Goal: Task Accomplishment & Management: Manage account settings

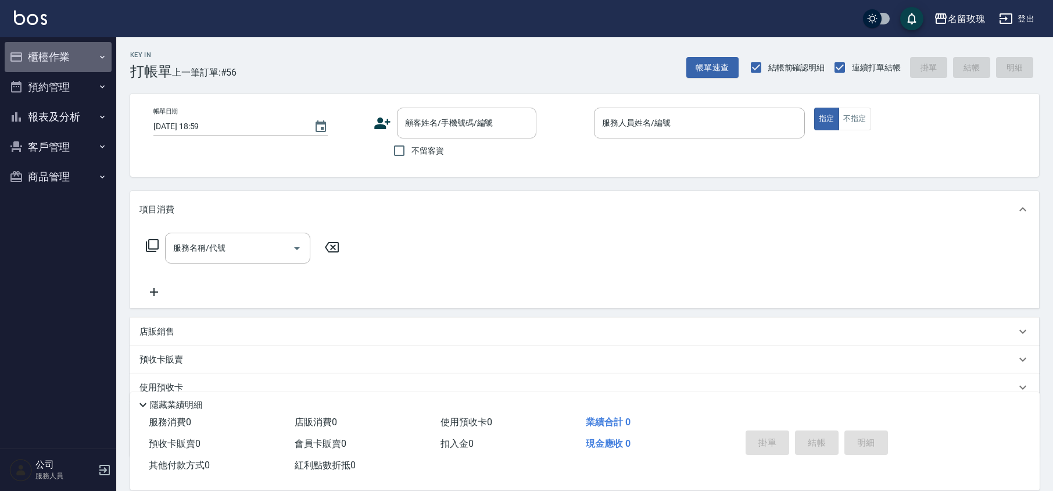
click at [42, 59] on button "櫃檯作業" at bounding box center [58, 57] width 107 height 30
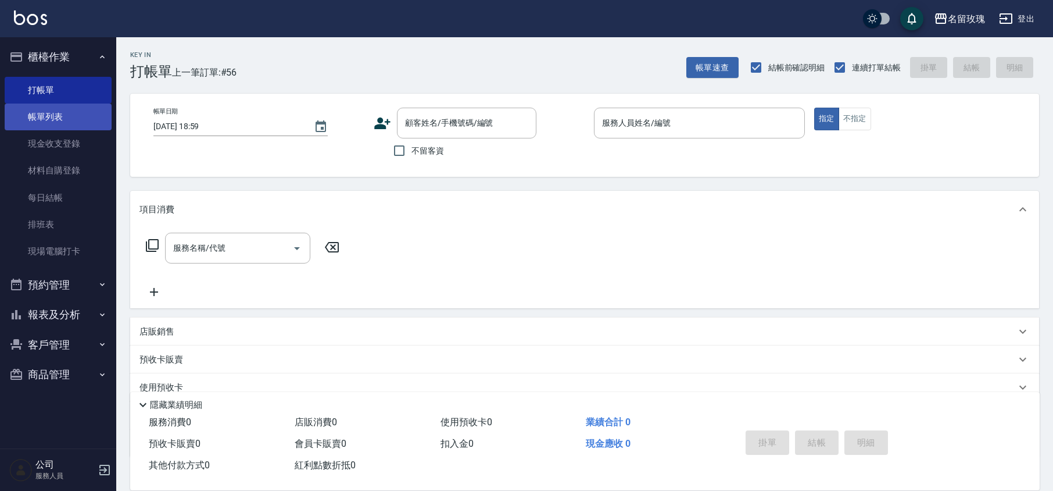
click at [52, 126] on link "帳單列表" at bounding box center [58, 116] width 107 height 27
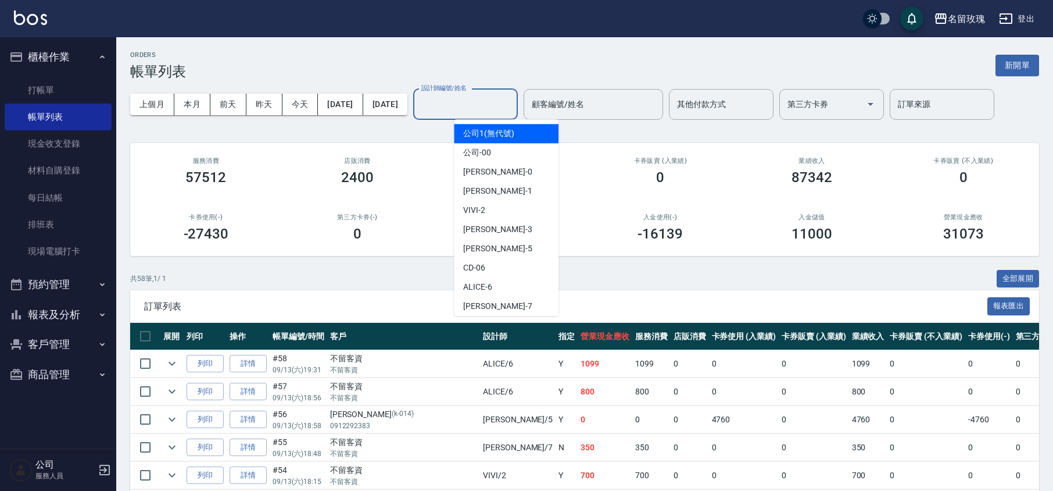
click at [487, 113] on input "設計師編號/姓名" at bounding box center [465, 104] width 94 height 20
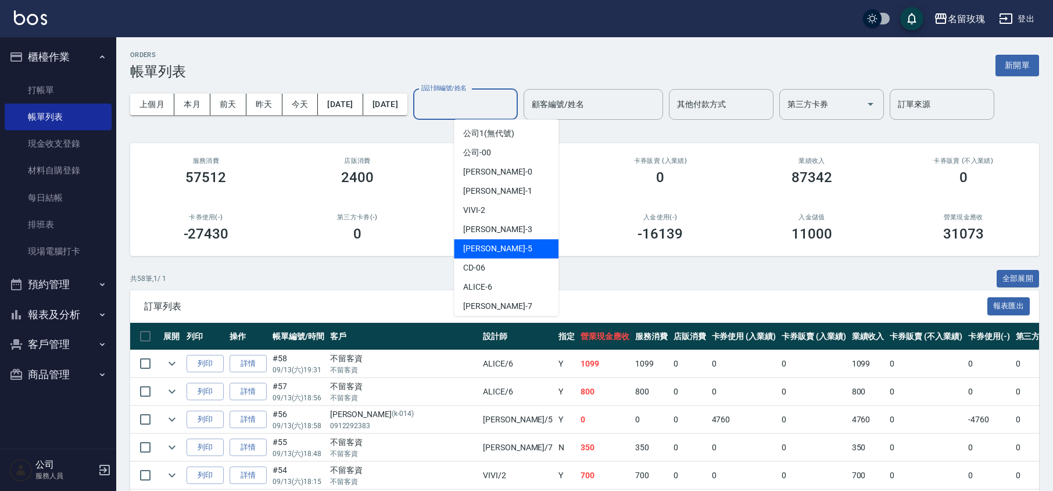
click at [495, 248] on div "[PERSON_NAME] -5" at bounding box center [506, 248] width 105 height 19
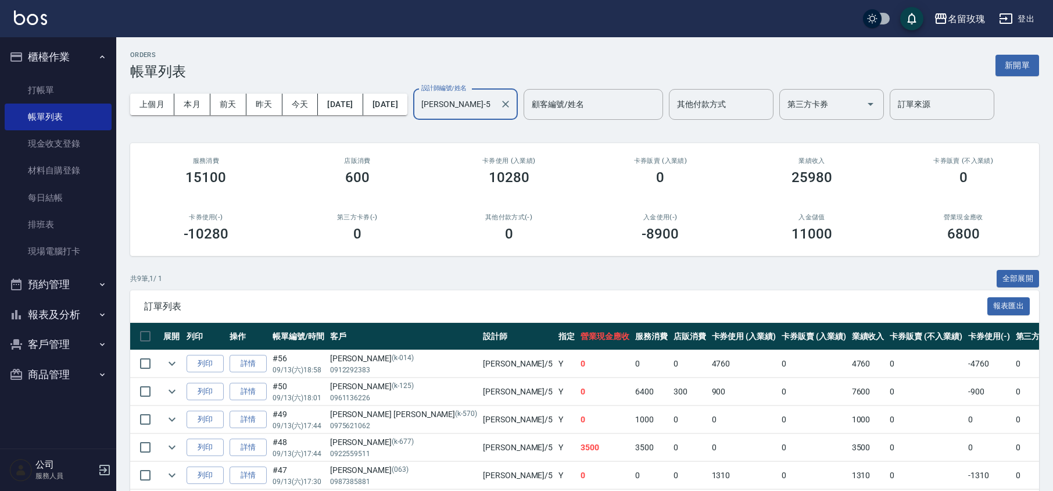
click at [492, 110] on input "[PERSON_NAME]-5" at bounding box center [456, 104] width 77 height 20
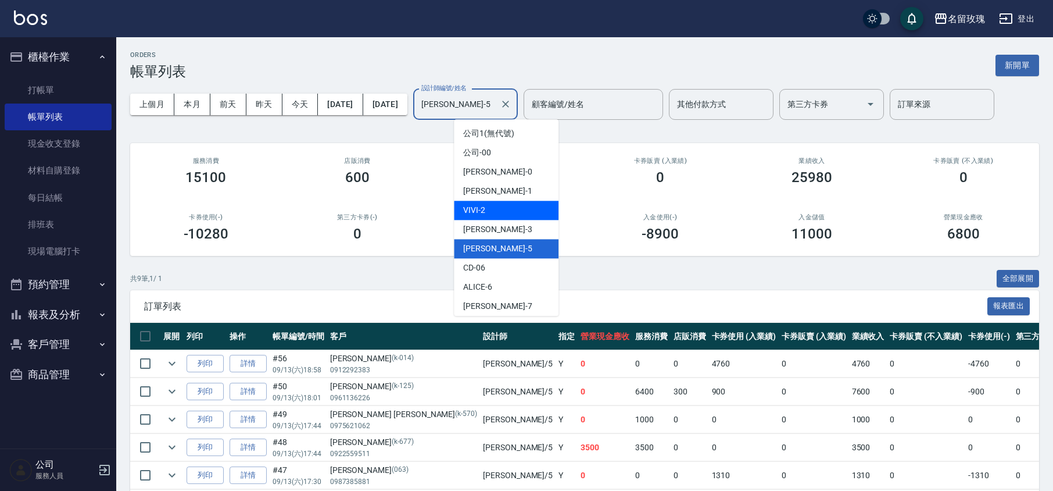
click at [519, 217] on div "VIVI -2" at bounding box center [506, 210] width 105 height 19
type input "VIVI-2"
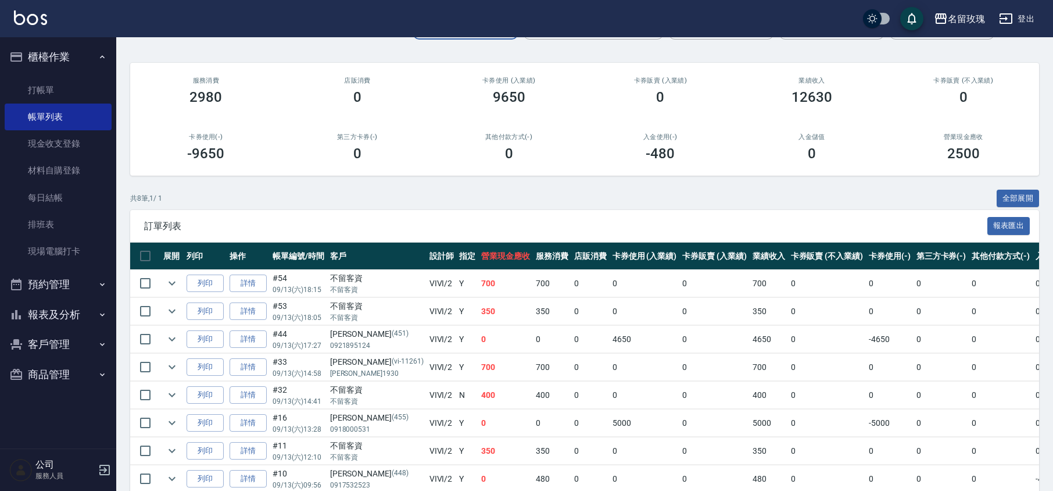
scroll to position [143, 0]
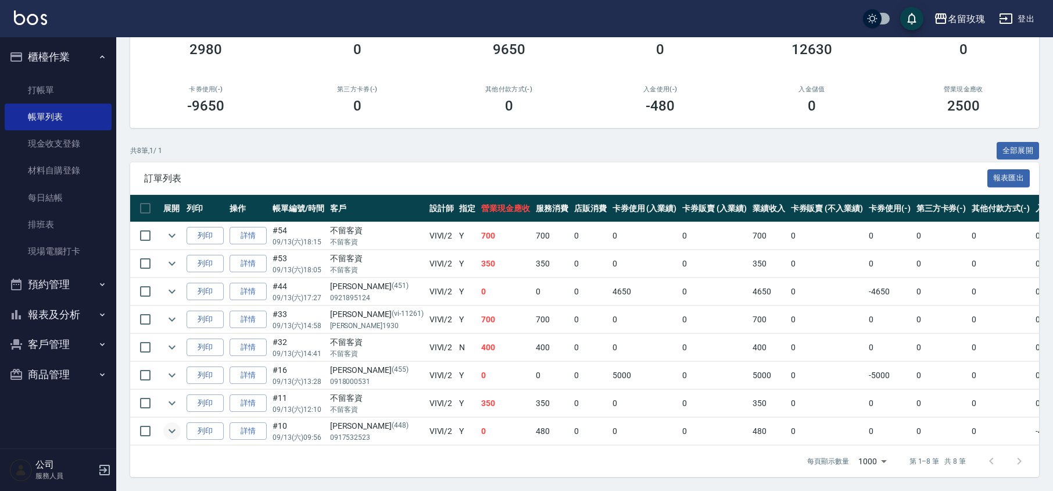
click at [178, 424] on icon "expand row" at bounding box center [172, 431] width 14 height 14
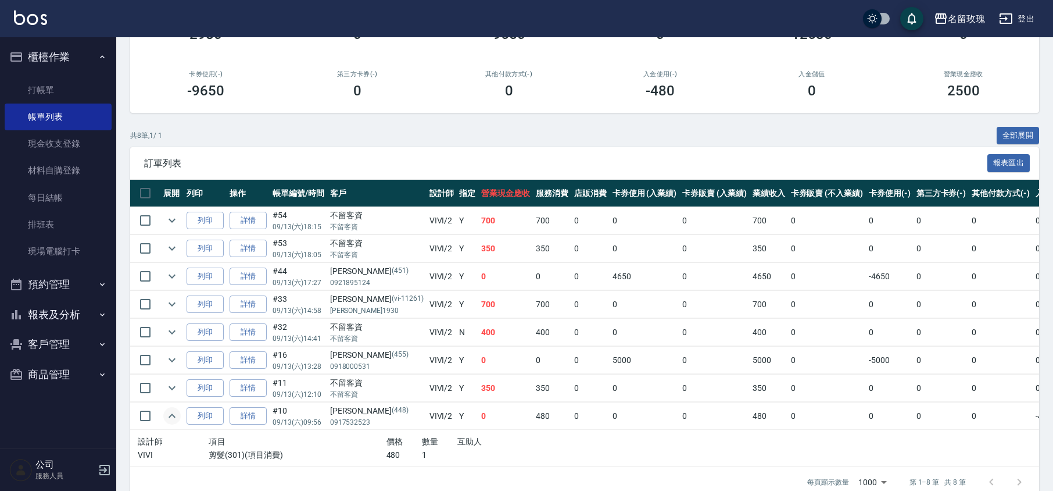
click at [178, 421] on icon "expand row" at bounding box center [172, 416] width 14 height 14
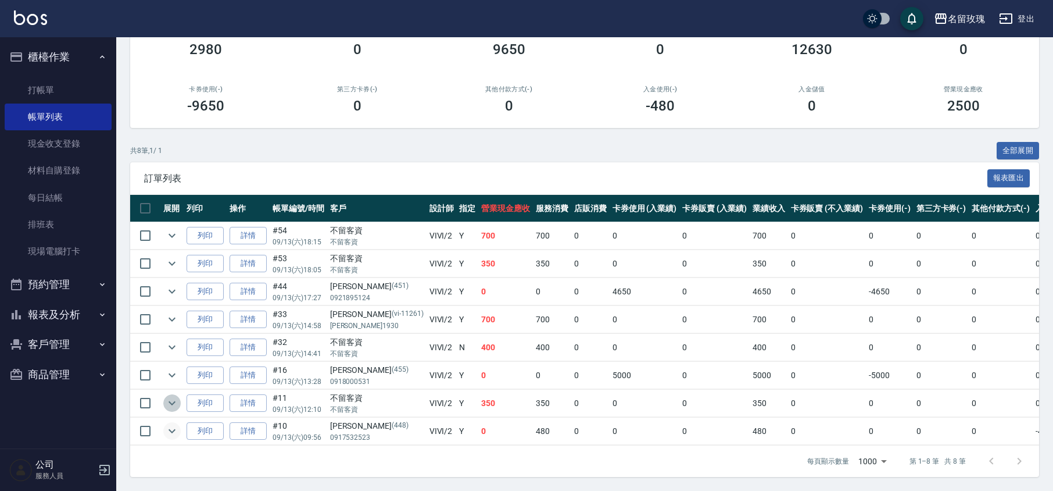
click at [172, 396] on icon "expand row" at bounding box center [172, 403] width 14 height 14
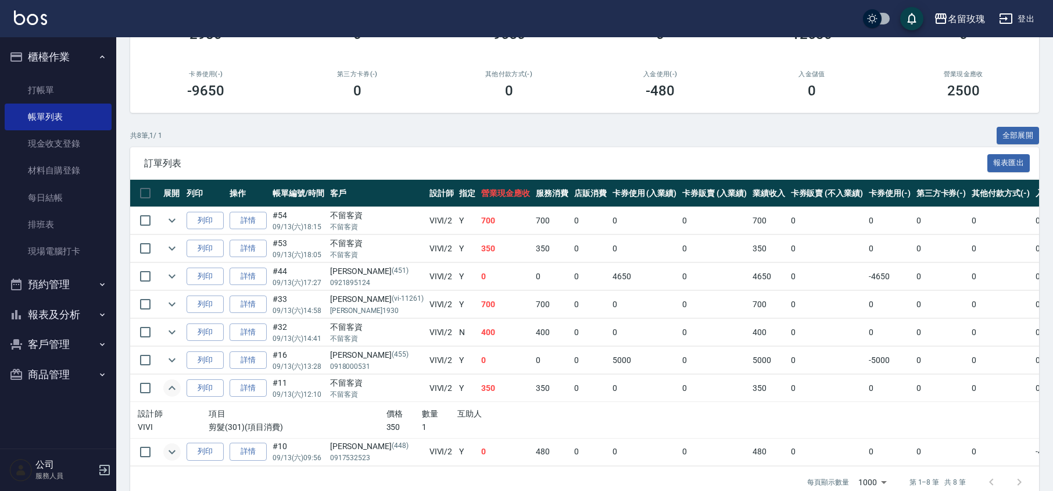
click at [172, 392] on icon "expand row" at bounding box center [172, 388] width 14 height 14
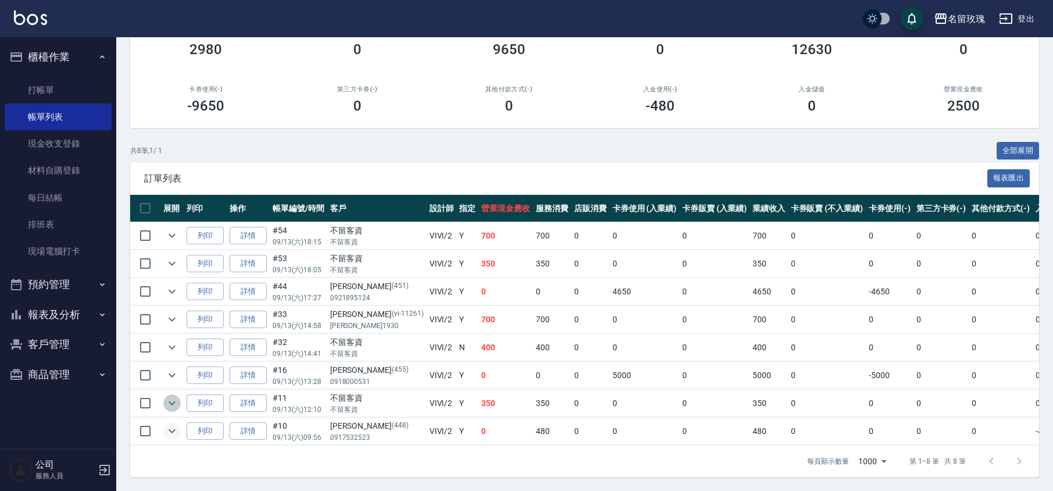
click at [174, 396] on icon "expand row" at bounding box center [172, 403] width 14 height 14
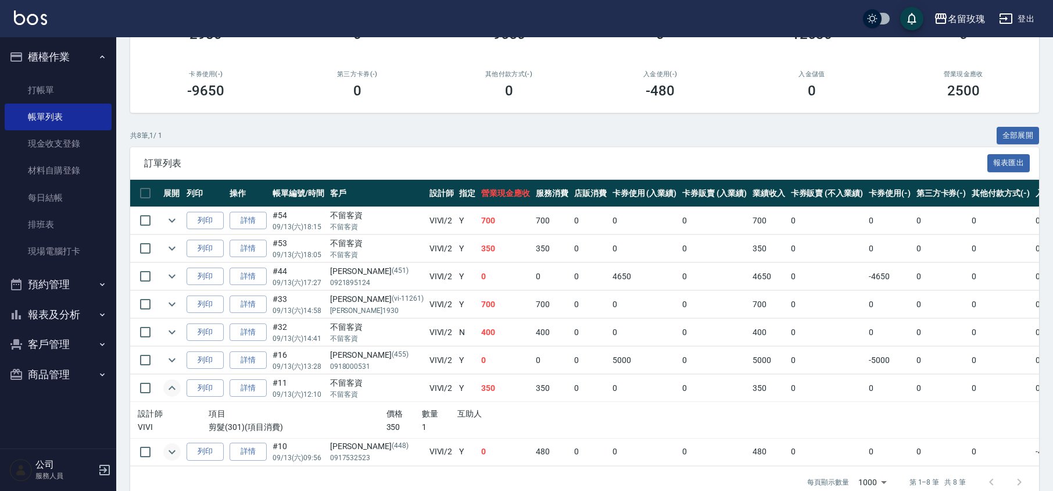
click at [163, 465] on td at bounding box center [171, 451] width 23 height 27
click at [163, 453] on button "expand row" at bounding box center [171, 451] width 17 height 17
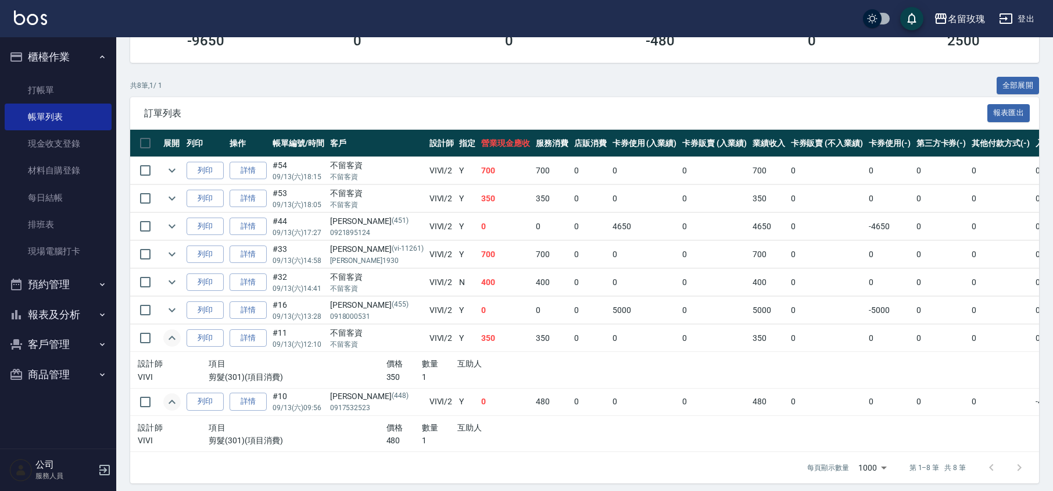
scroll to position [214, 0]
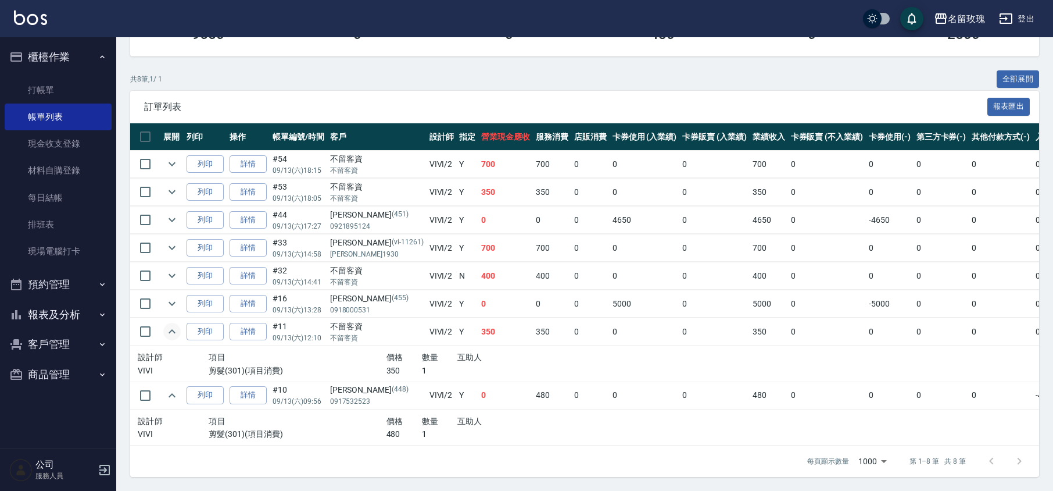
click at [160, 290] on td at bounding box center [171, 303] width 23 height 27
click at [160, 296] on td at bounding box center [171, 303] width 23 height 27
click at [170, 296] on icon "expand row" at bounding box center [172, 303] width 14 height 14
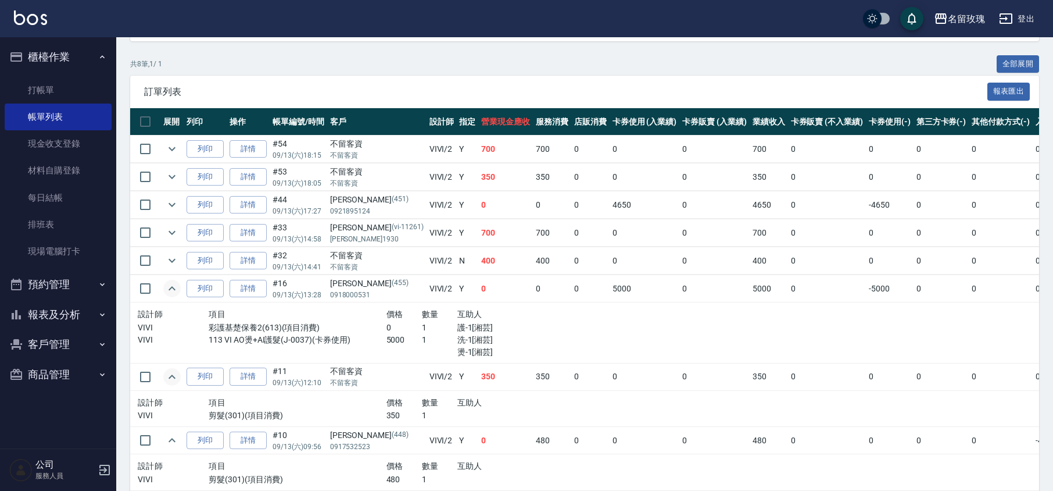
click at [170, 287] on icon "expand row" at bounding box center [172, 288] width 14 height 14
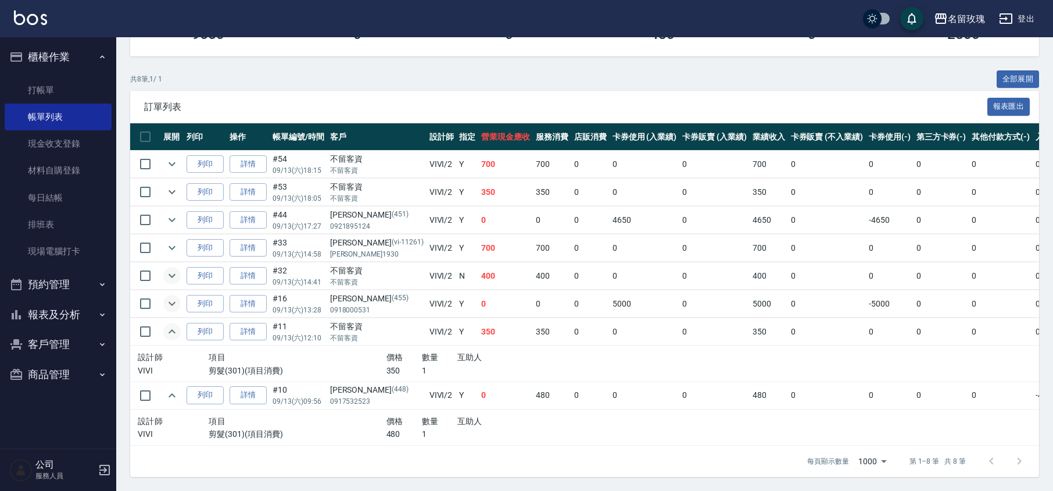
click at [175, 269] on icon "expand row" at bounding box center [172, 276] width 14 height 14
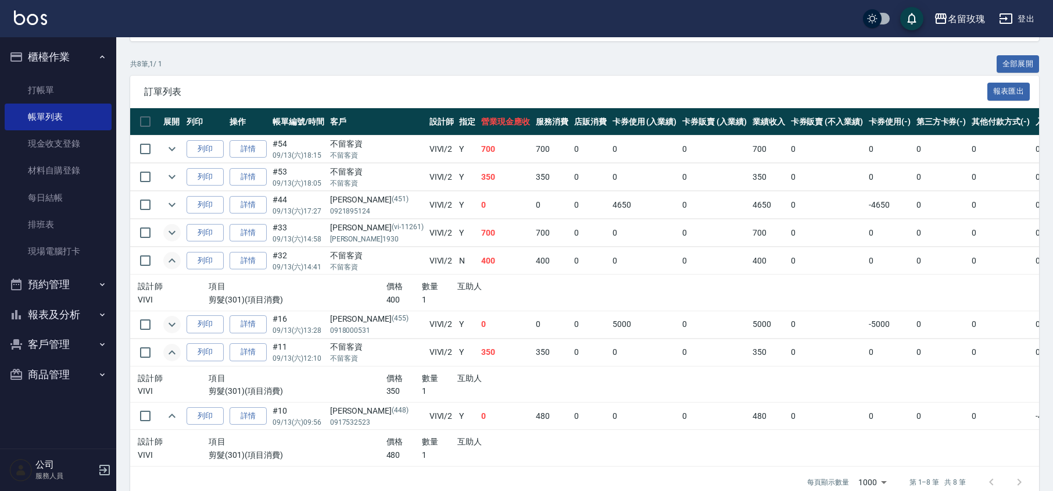
click at [167, 227] on icon "expand row" at bounding box center [172, 233] width 14 height 14
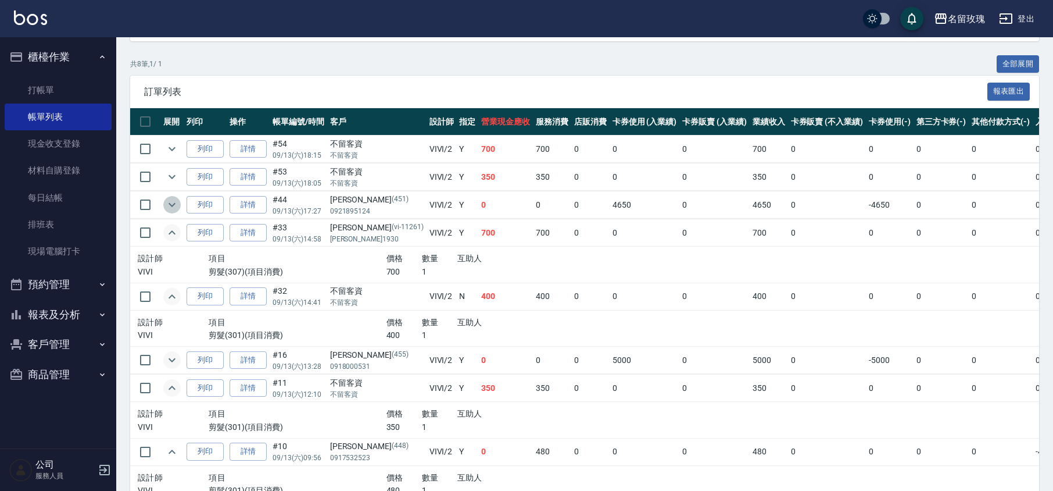
click at [170, 207] on icon "expand row" at bounding box center [172, 205] width 14 height 14
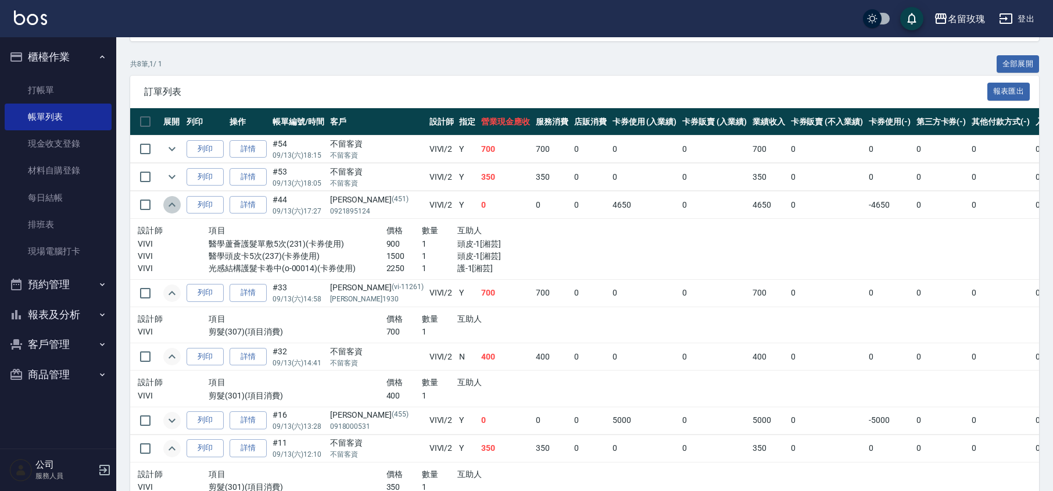
click at [170, 207] on icon "expand row" at bounding box center [172, 205] width 14 height 14
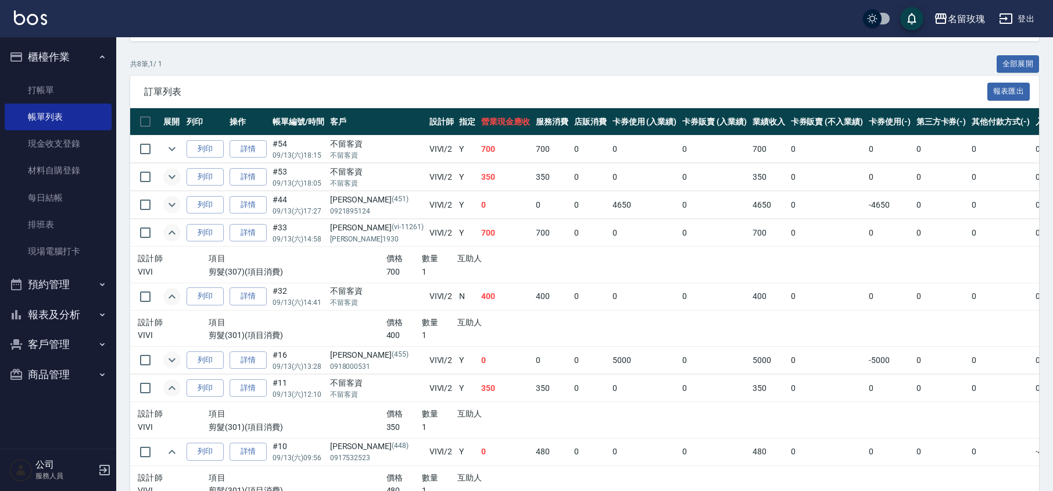
click at [176, 174] on icon "expand row" at bounding box center [172, 177] width 14 height 14
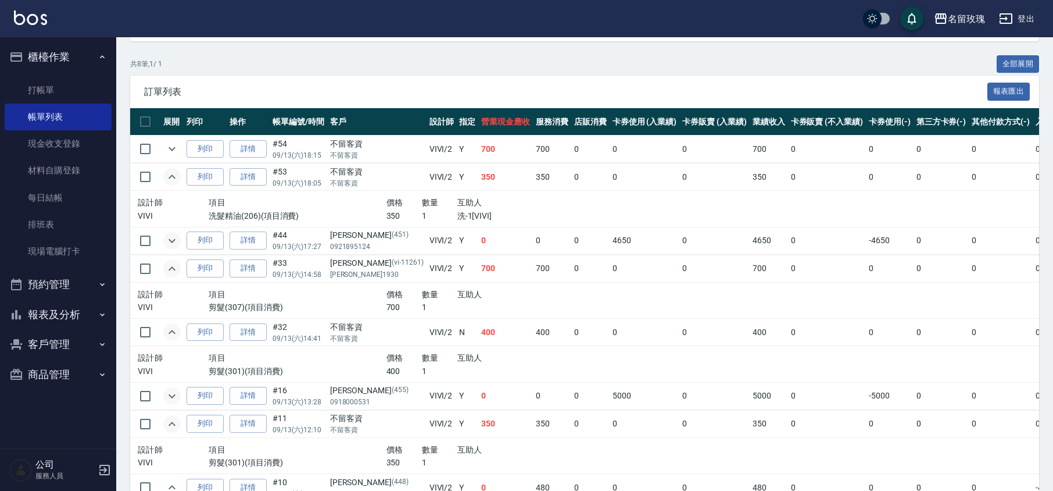
click at [176, 173] on icon "expand row" at bounding box center [172, 177] width 14 height 14
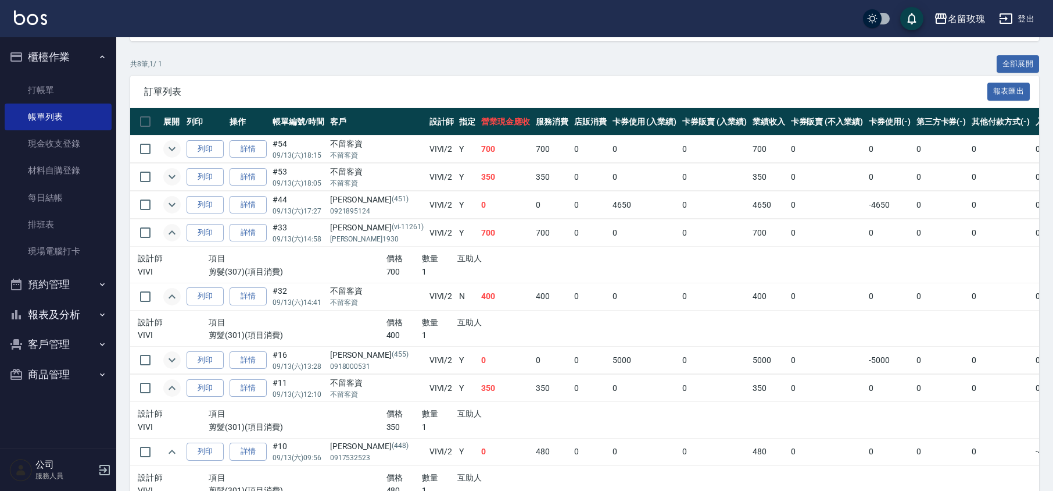
click at [171, 149] on icon "expand row" at bounding box center [172, 149] width 14 height 14
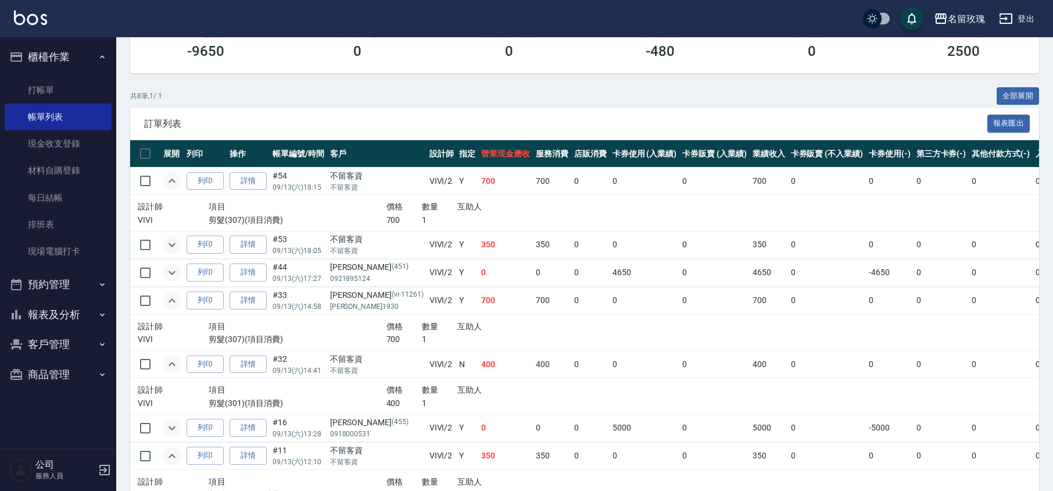
scroll to position [59, 0]
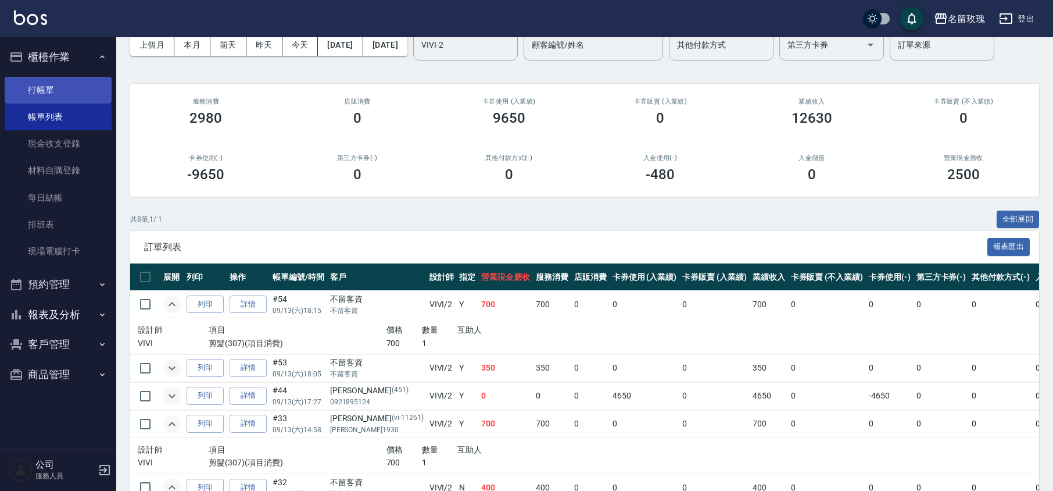
click at [67, 88] on link "打帳單" at bounding box center [58, 90] width 107 height 27
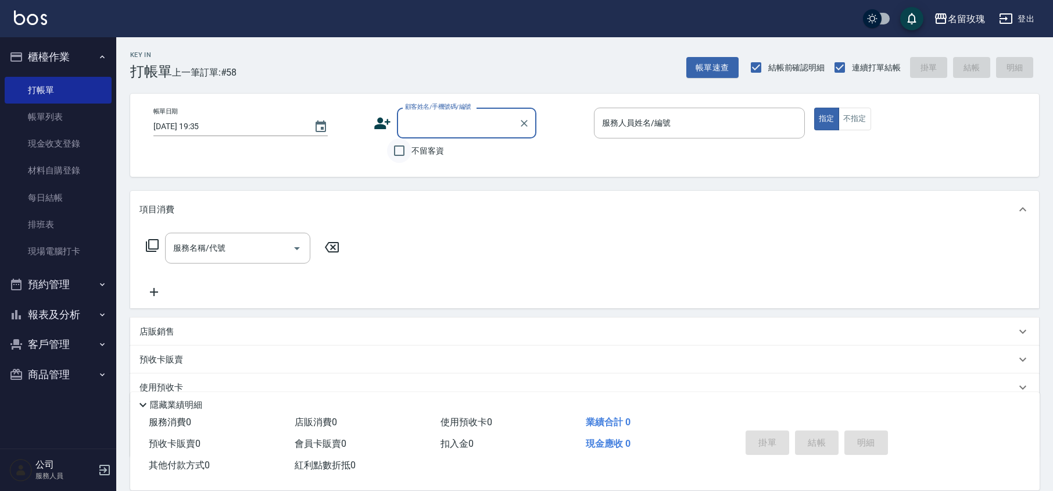
click at [410, 147] on input "不留客資" at bounding box center [399, 150] width 24 height 24
checkbox input "true"
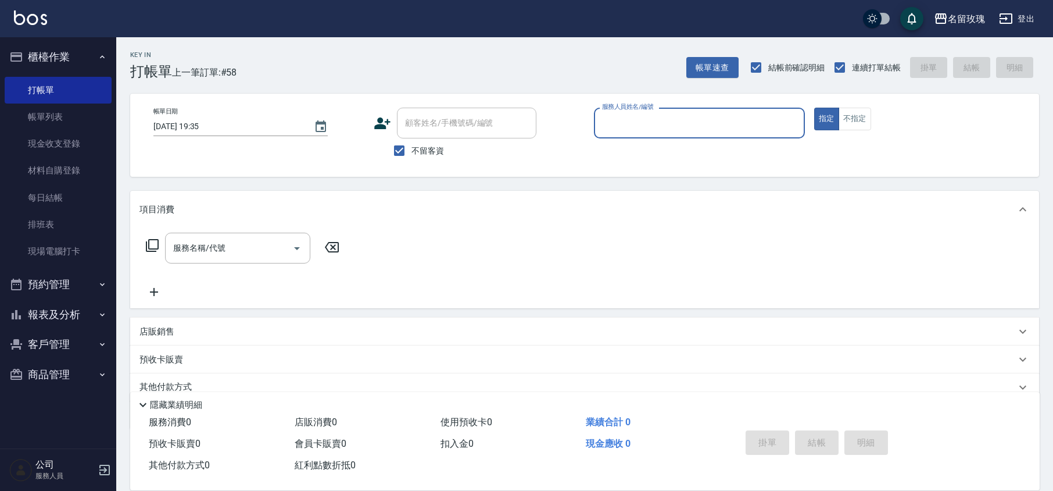
click at [670, 130] on input "服務人員姓名/編號" at bounding box center [699, 123] width 201 height 20
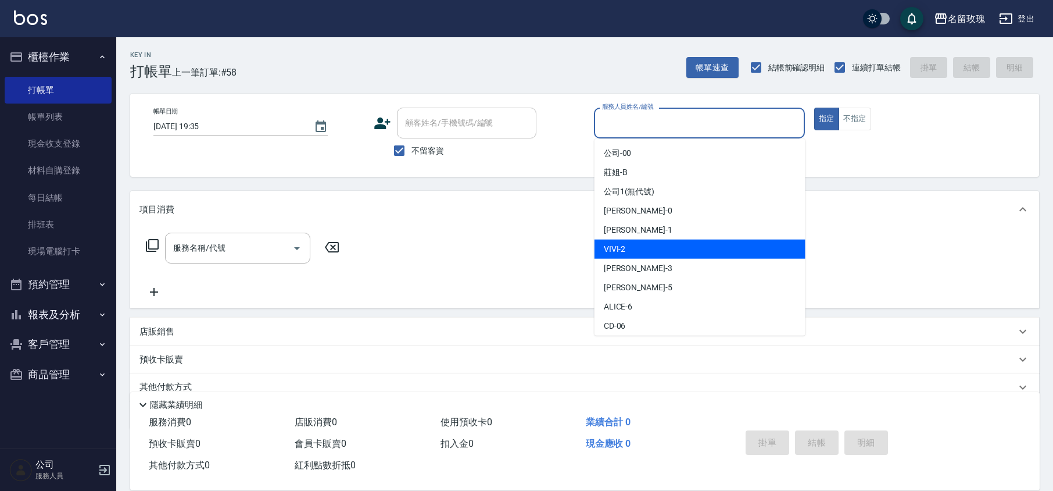
click at [661, 245] on div "VIVI -2" at bounding box center [700, 248] width 211 height 19
type input "VIVI-2"
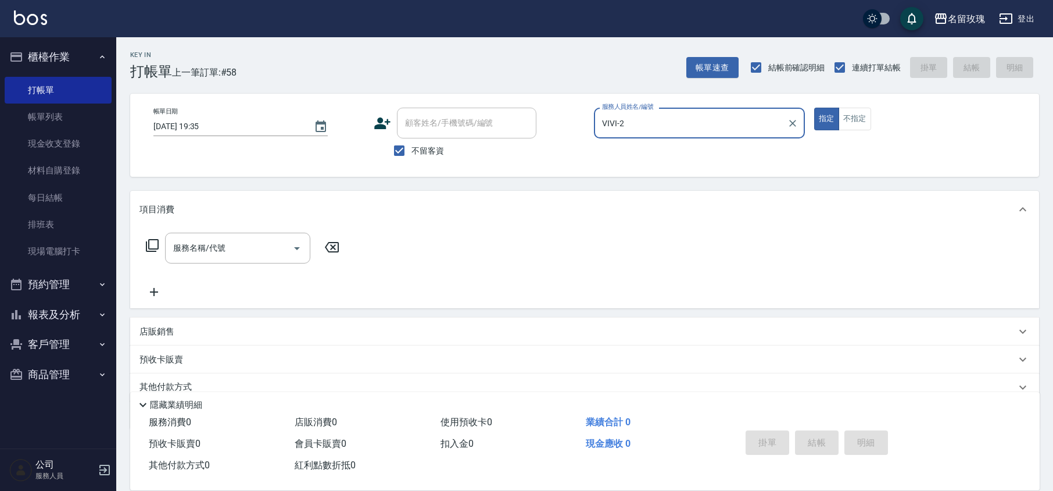
click at [147, 246] on icon at bounding box center [152, 245] width 14 height 14
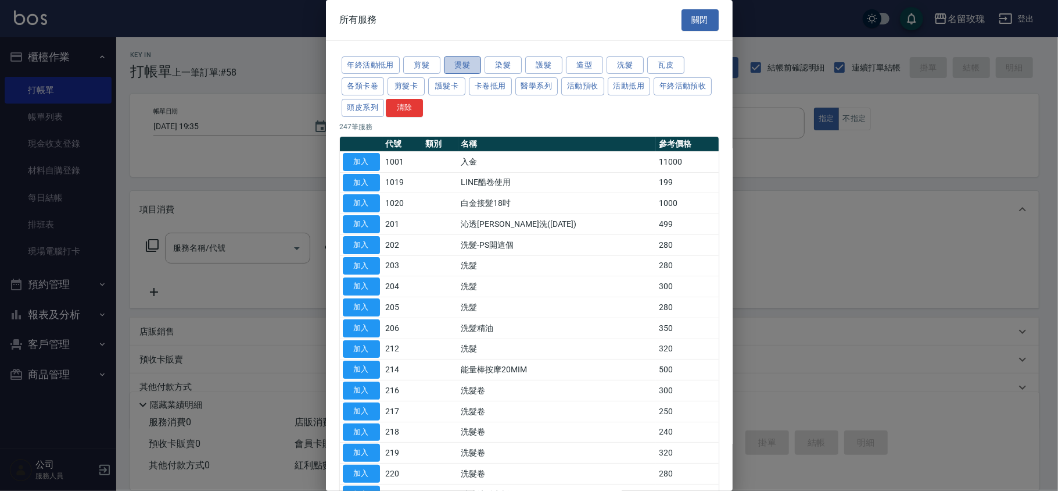
click at [449, 63] on button "燙髮" at bounding box center [462, 65] width 37 height 18
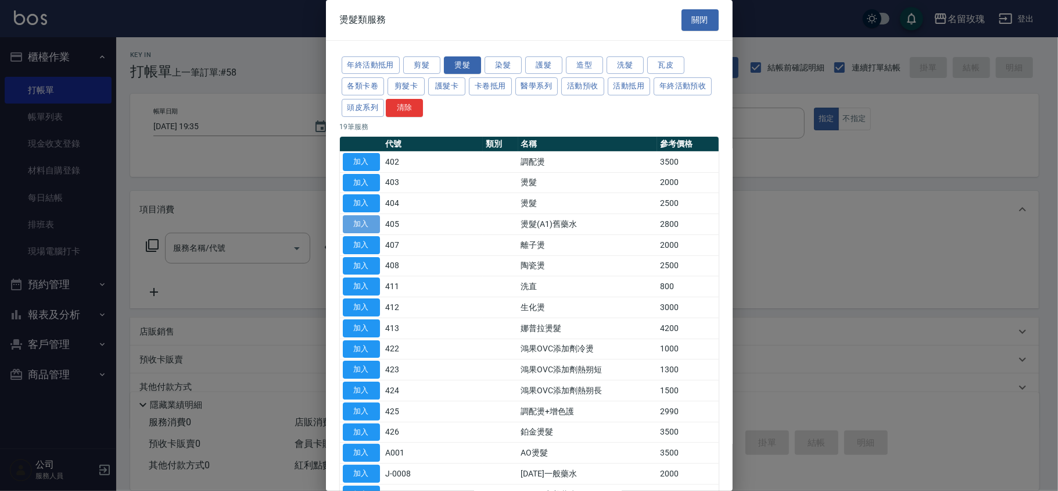
click at [368, 228] on button "加入" at bounding box center [361, 224] width 37 height 18
type input "燙髮(A1)舊藥水(405)"
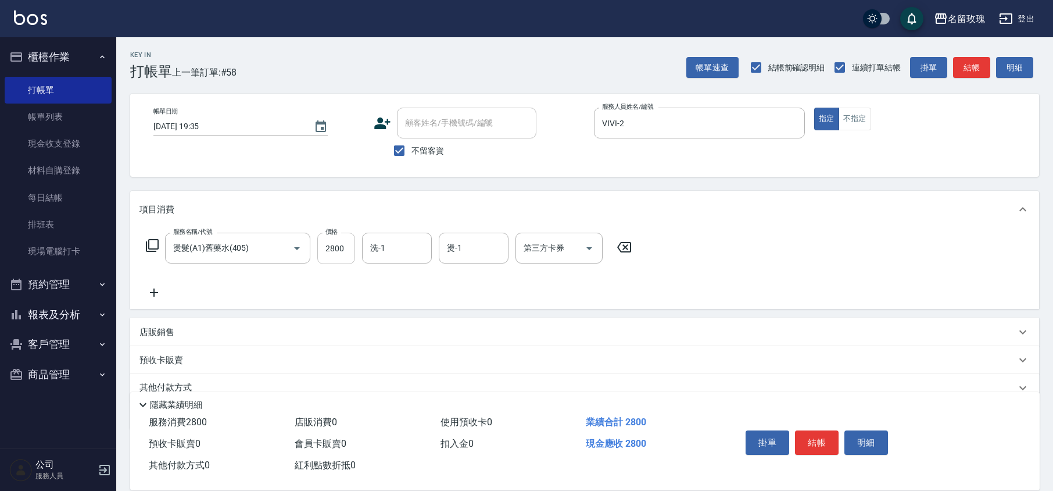
click at [333, 252] on input "2800" at bounding box center [336, 247] width 38 height 31
type input "3500"
click at [164, 289] on icon at bounding box center [153, 292] width 29 height 14
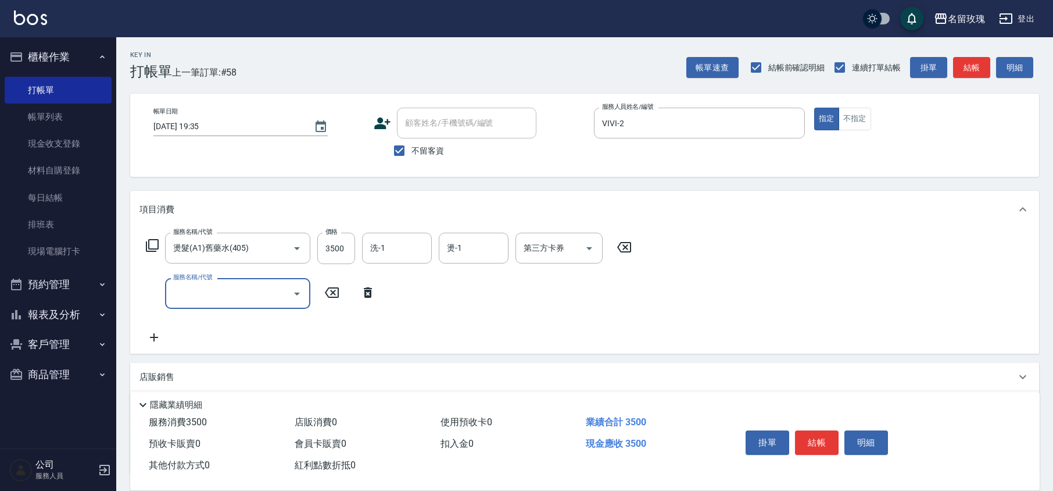
click at [224, 299] on input "服務名稱/代號" at bounding box center [228, 293] width 117 height 20
click at [416, 312] on div "服務名稱/代號 燙髮(A1)舊藥水(405) 服務名稱/代號 價格 3500 價格 洗-1 洗-1 燙-1 燙-1 第三方卡券 第三方卡券 服務名稱/代號 服…" at bounding box center [388, 288] width 499 height 112
click at [368, 295] on icon at bounding box center [368, 292] width 8 height 10
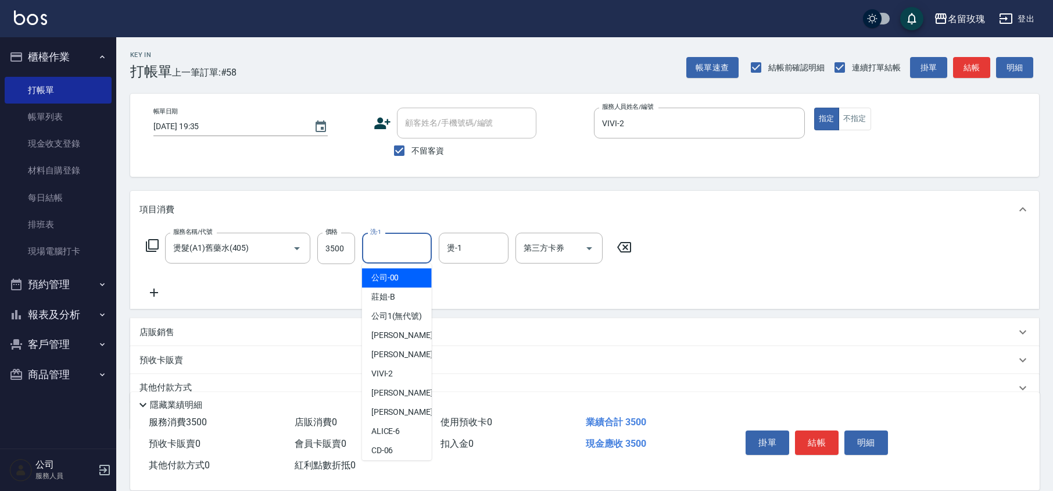
click at [395, 252] on input "洗-1" at bounding box center [396, 248] width 59 height 20
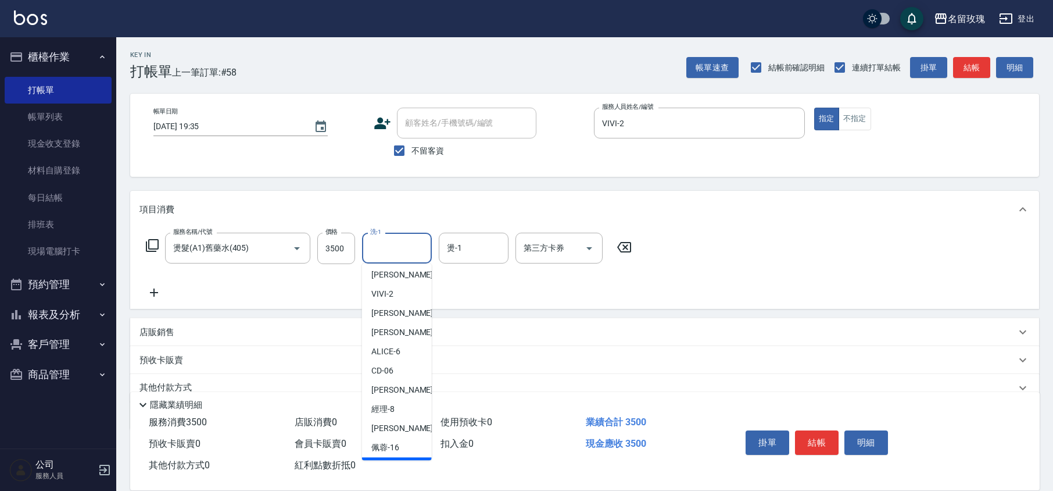
scroll to position [73, 0]
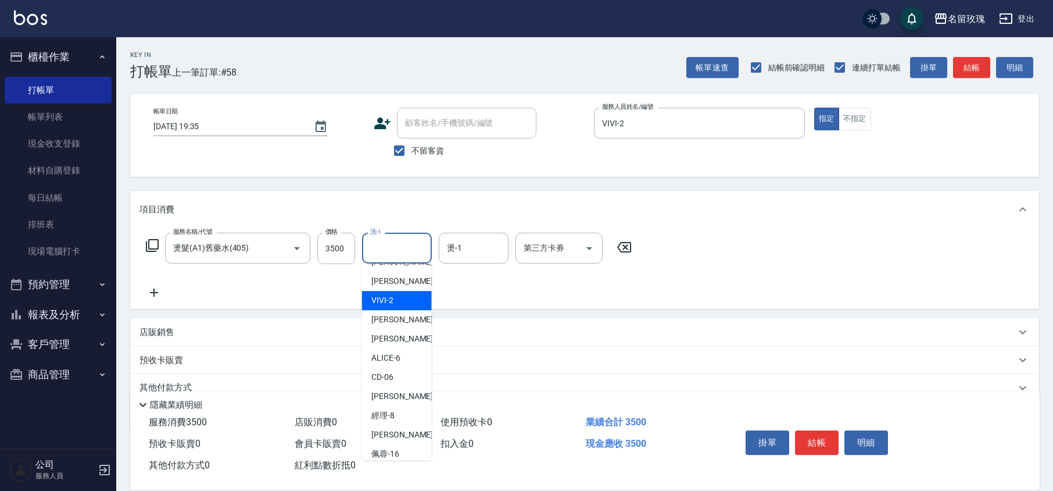
click at [393, 310] on div "VIVI -2" at bounding box center [397, 300] width 70 height 19
type input "VIVI-2"
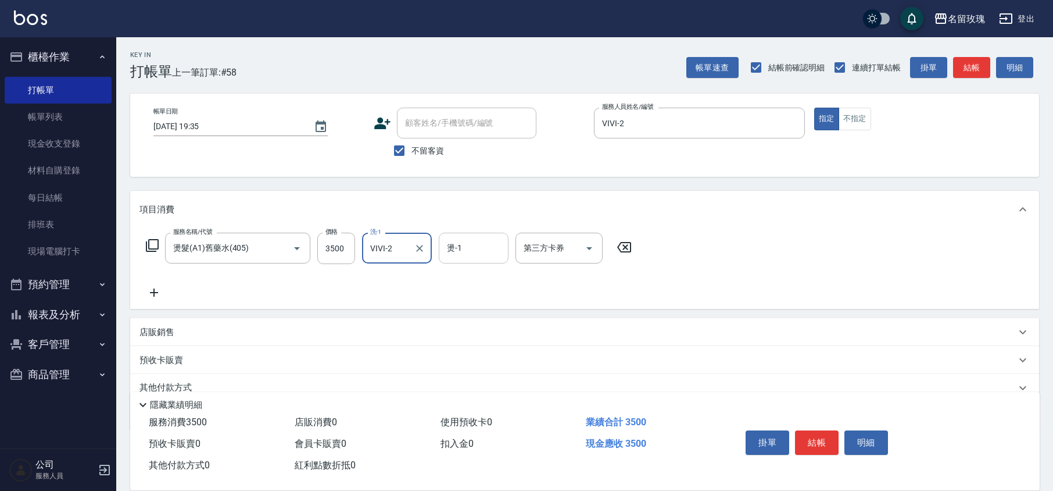
click at [485, 245] on input "燙-1" at bounding box center [473, 248] width 59 height 20
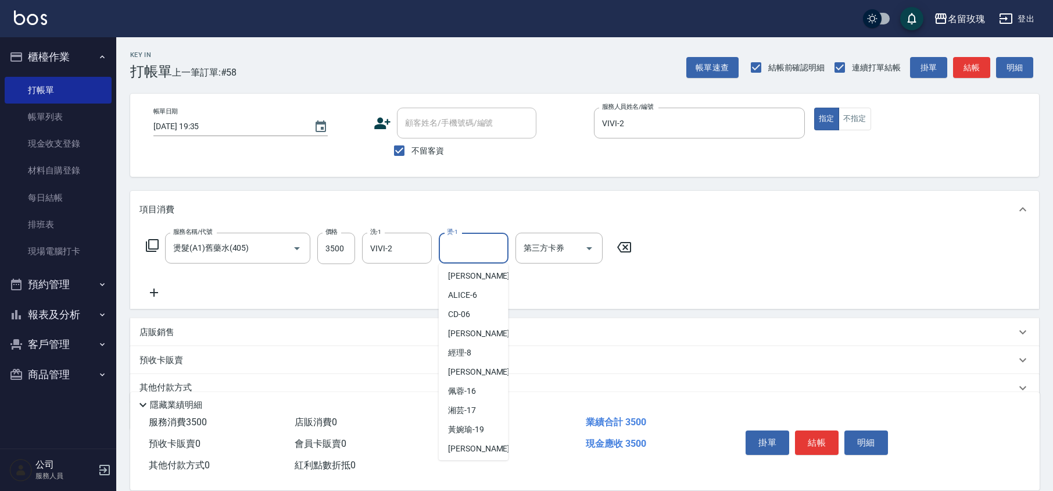
scroll to position [228, 0]
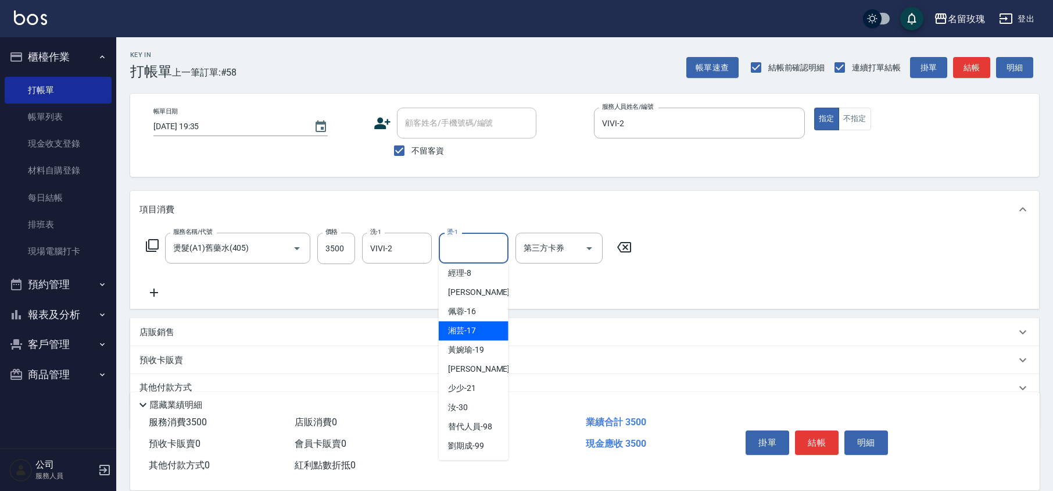
click at [471, 329] on span "湘芸 -17" at bounding box center [462, 330] width 28 height 12
type input "湘芸-17"
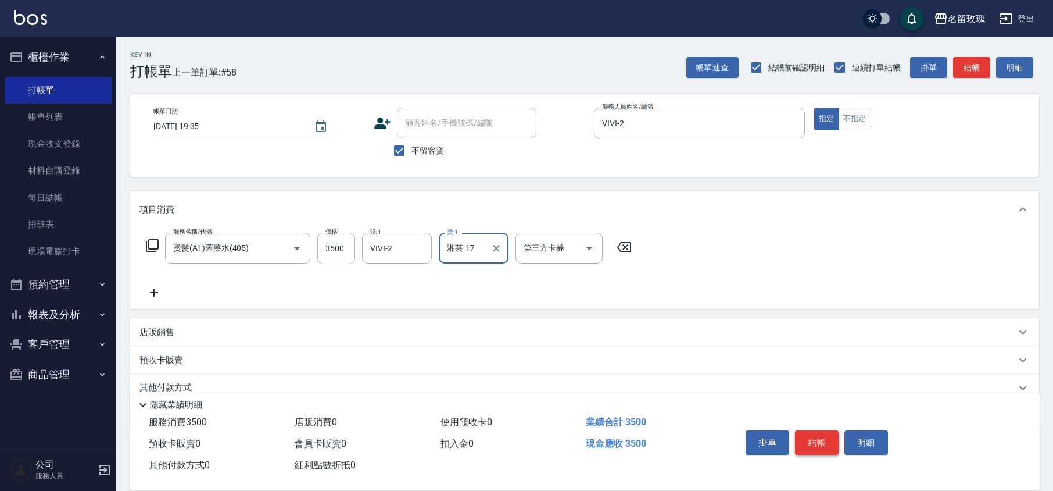
click at [800, 436] on button "結帳" at bounding box center [817, 442] width 44 height 24
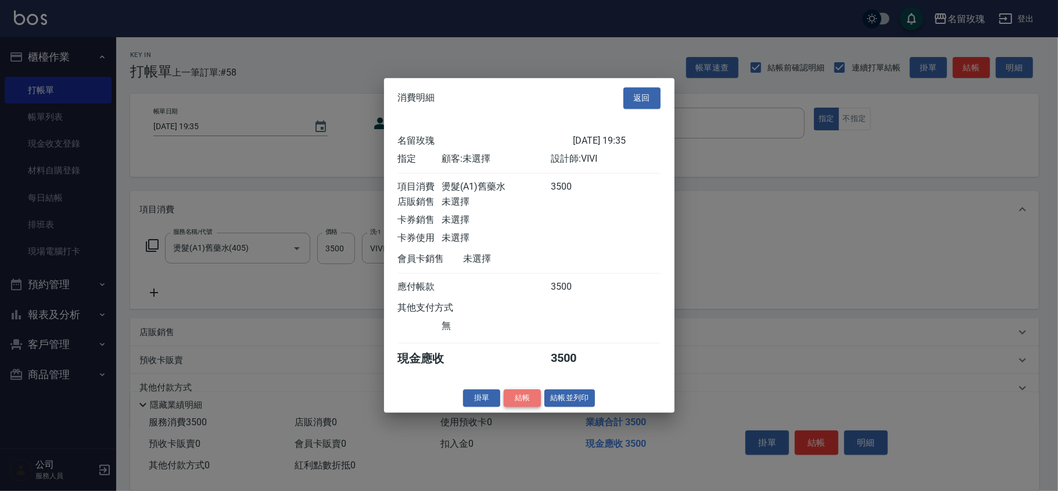
click at [521, 406] on button "結帳" at bounding box center [522, 398] width 37 height 18
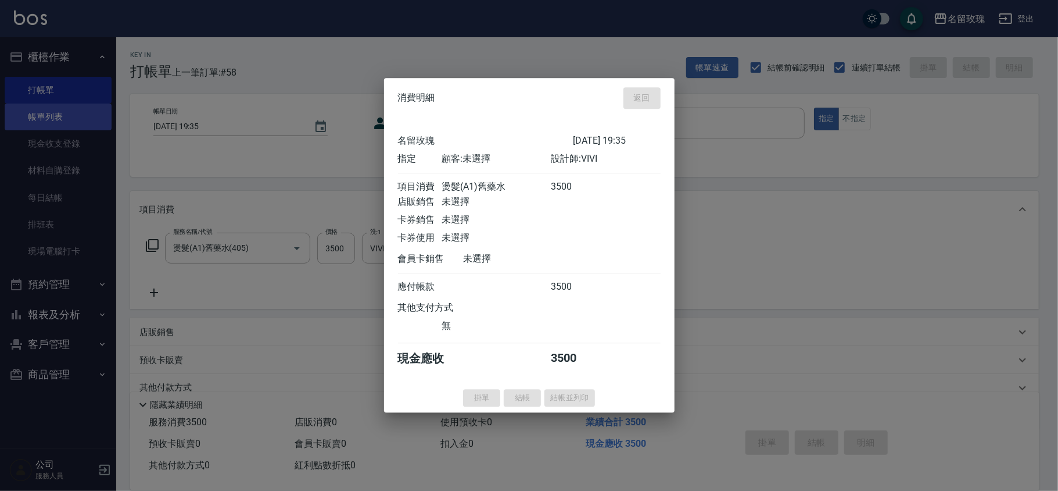
type input "[DATE] 19:36"
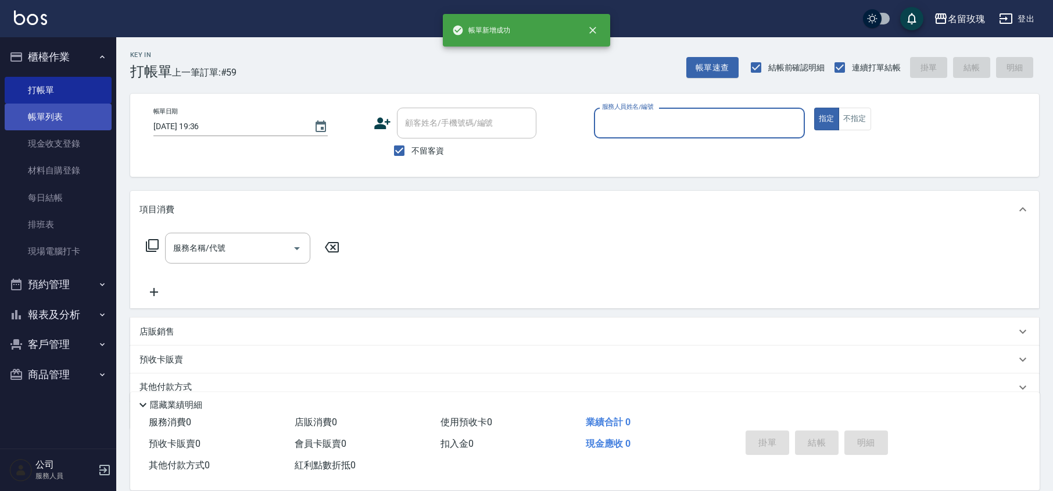
click at [61, 112] on link "帳單列表" at bounding box center [58, 116] width 107 height 27
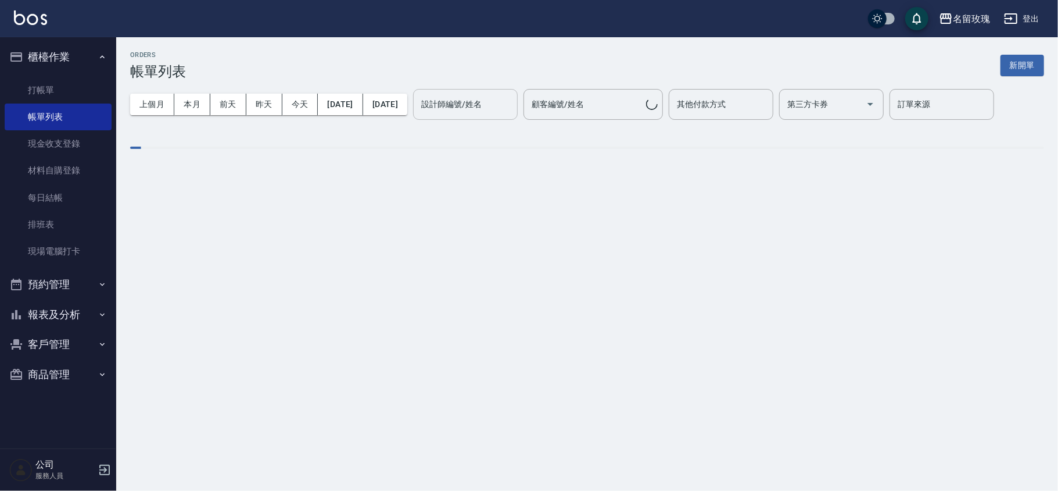
click at [513, 109] on input "設計師編號/姓名" at bounding box center [465, 104] width 94 height 20
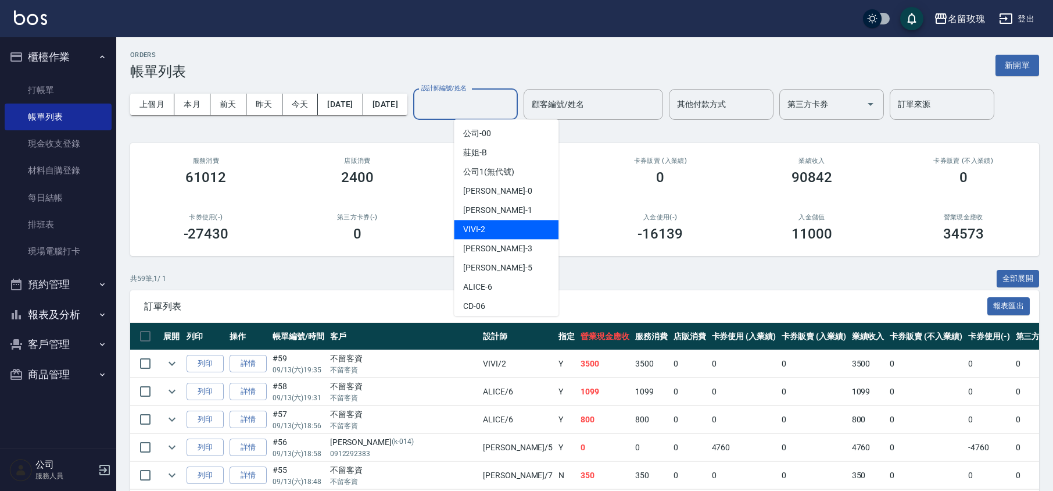
click at [477, 231] on span "VIVI -2" at bounding box center [474, 229] width 22 height 12
type input "VIVI-2"
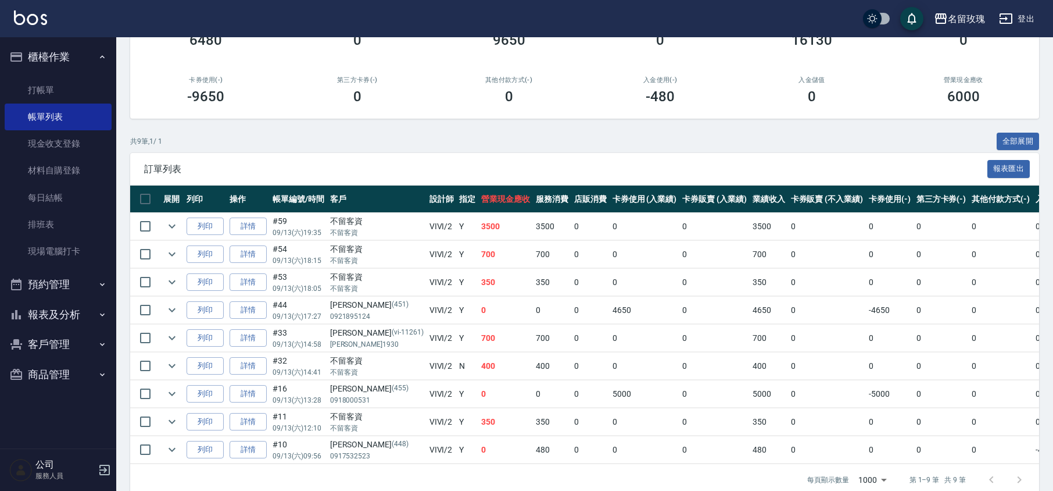
scroll to position [171, 0]
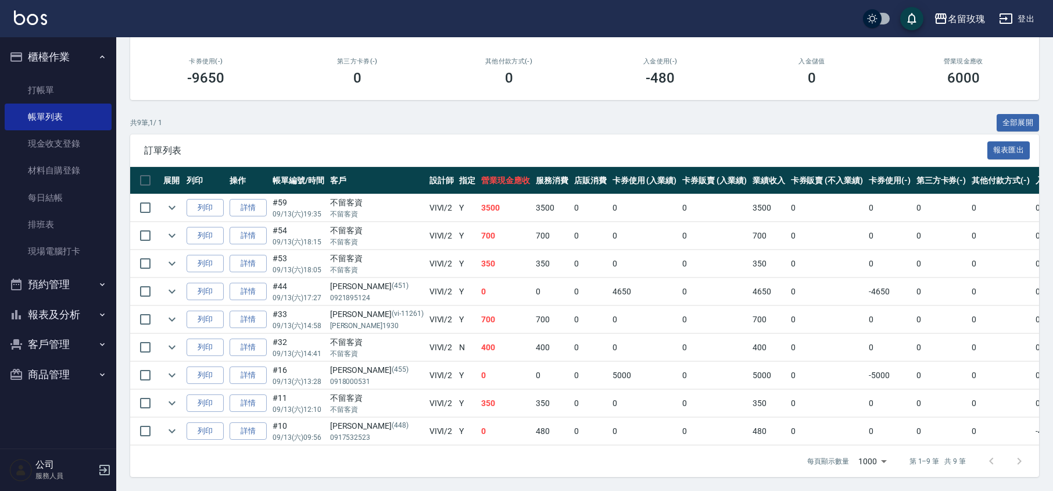
click at [180, 196] on td at bounding box center [171, 207] width 23 height 27
click at [177, 201] on icon "expand row" at bounding box center [172, 208] width 14 height 14
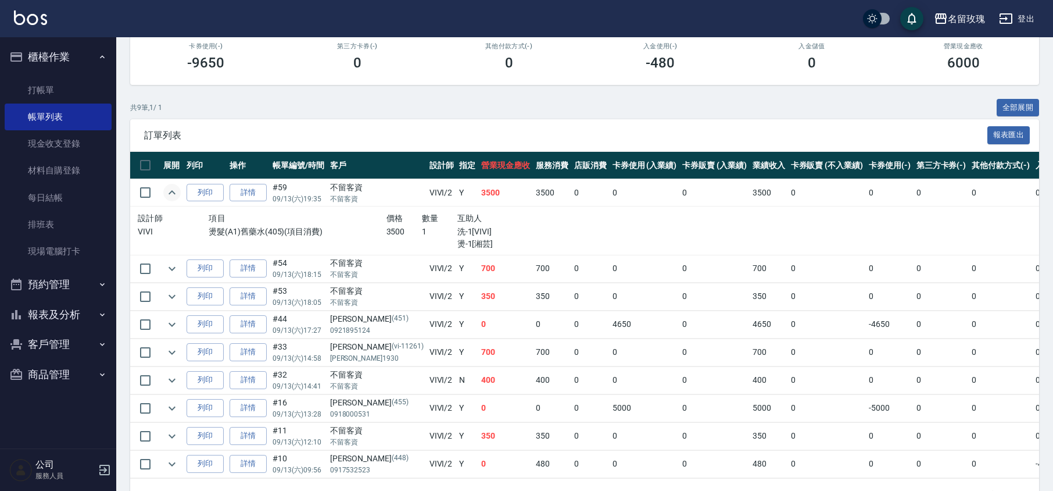
click at [172, 194] on icon "expand row" at bounding box center [172, 192] width 14 height 14
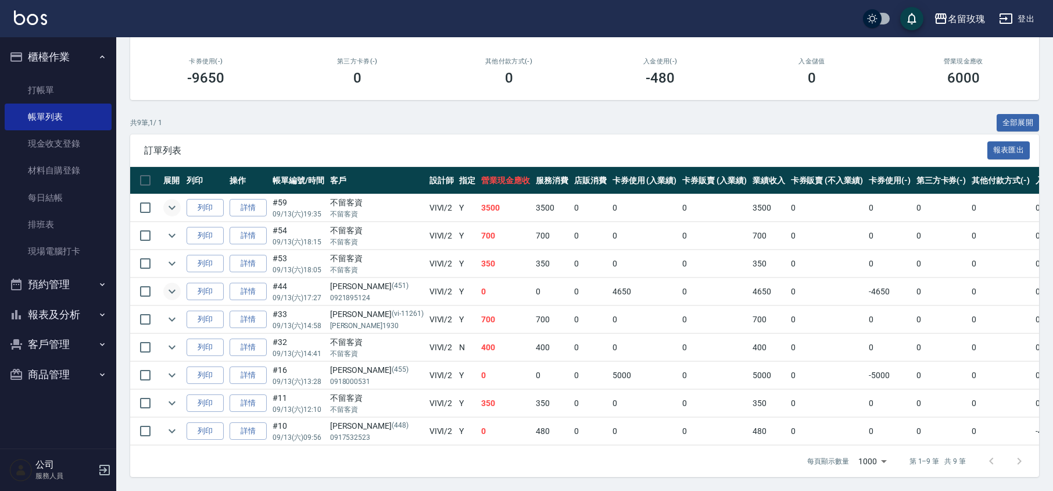
click at [172, 284] on icon "expand row" at bounding box center [172, 291] width 14 height 14
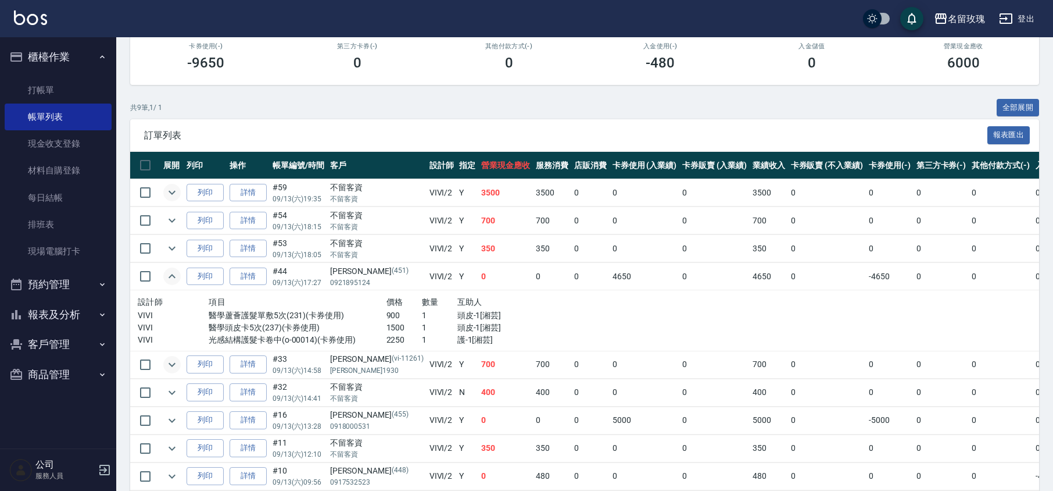
scroll to position [231, 0]
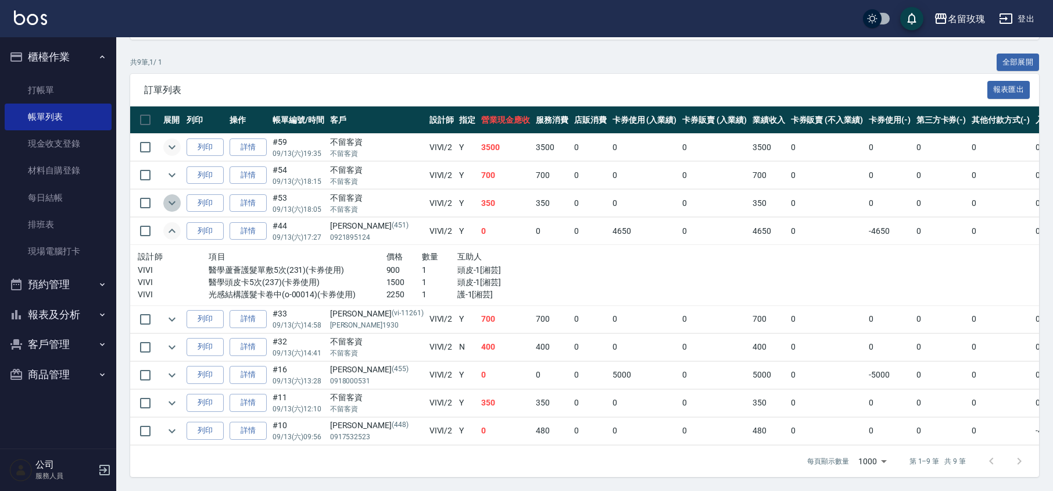
click at [170, 201] on icon "expand row" at bounding box center [172, 203] width 7 height 4
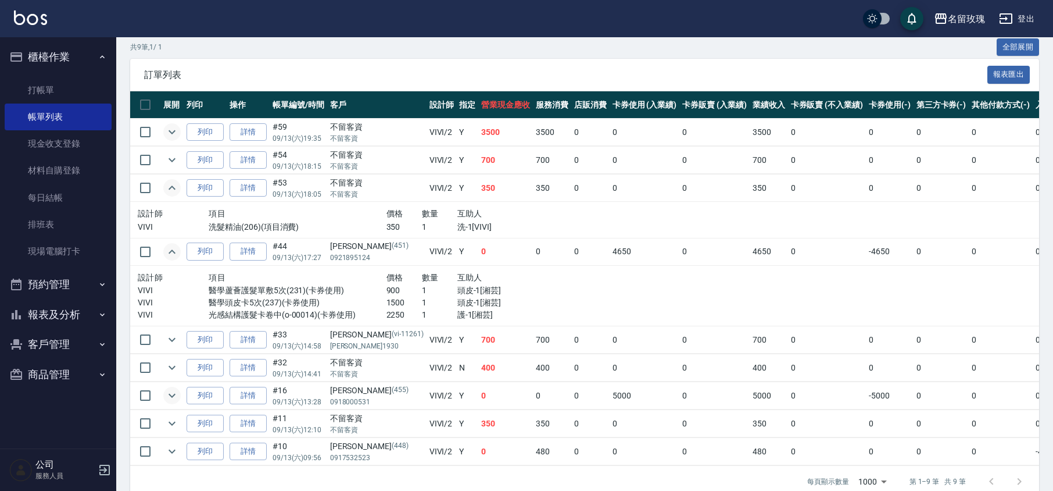
click at [166, 396] on icon "expand row" at bounding box center [172, 395] width 14 height 14
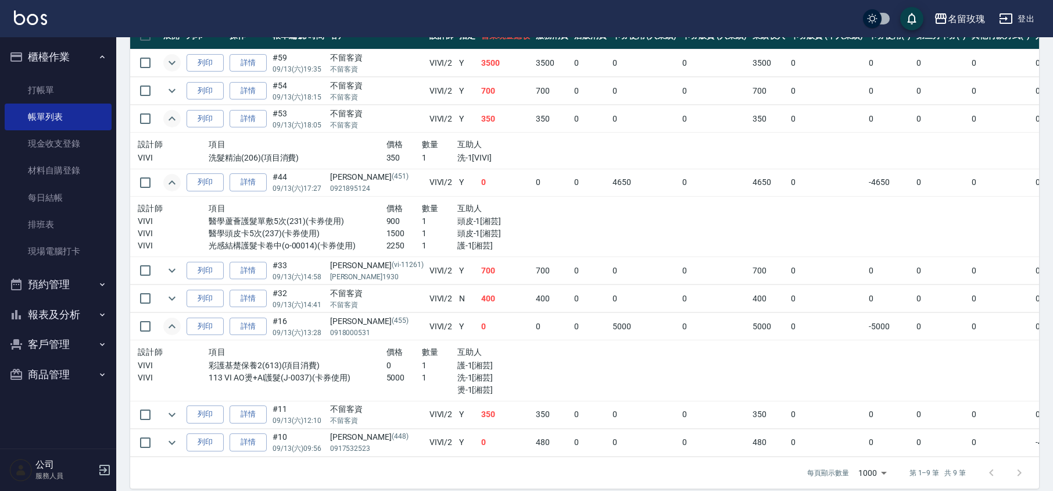
scroll to position [327, 0]
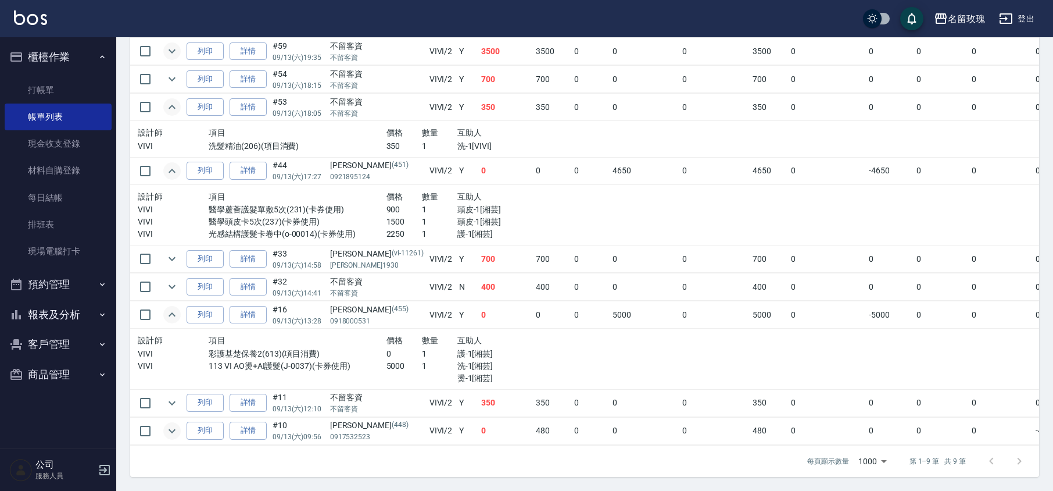
click at [175, 424] on icon "expand row" at bounding box center [172, 431] width 14 height 14
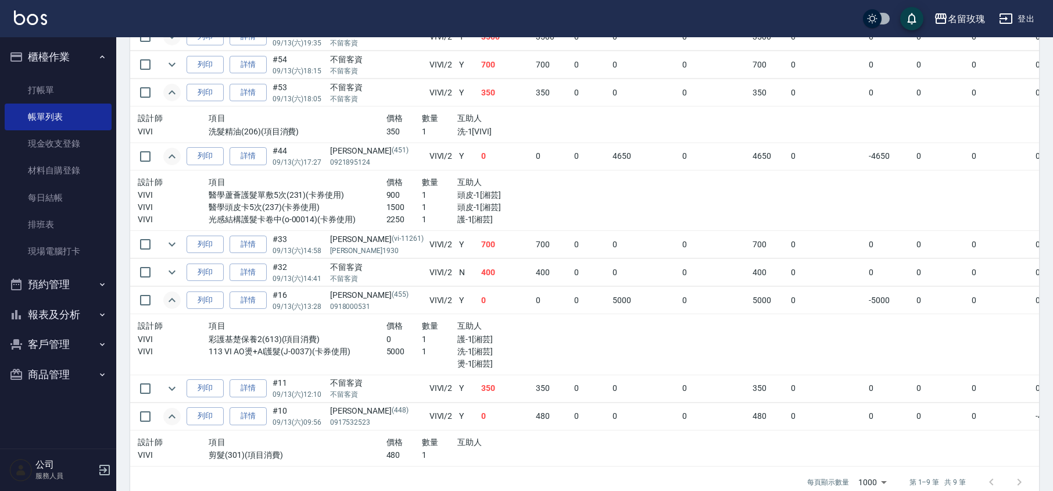
click at [175, 414] on icon "expand row" at bounding box center [172, 416] width 14 height 14
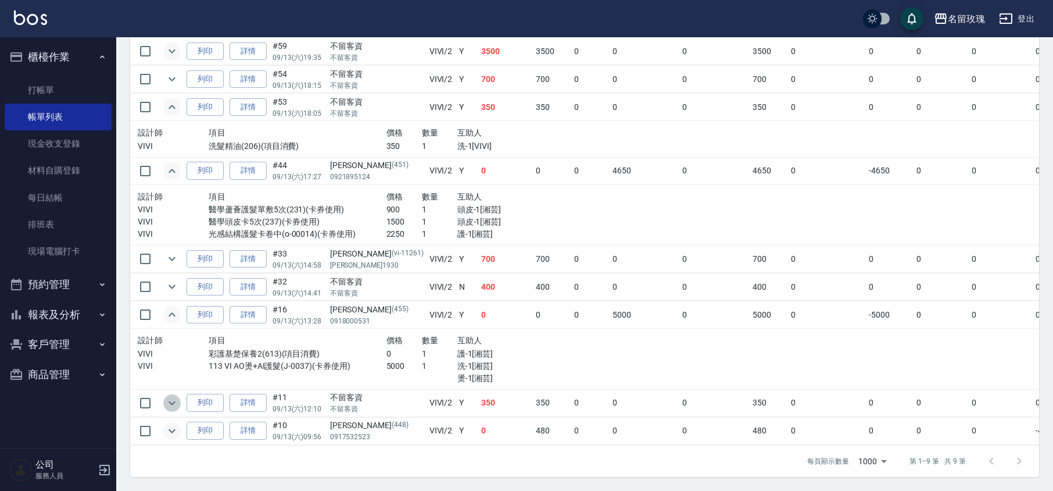
click at [166, 396] on icon "expand row" at bounding box center [172, 403] width 14 height 14
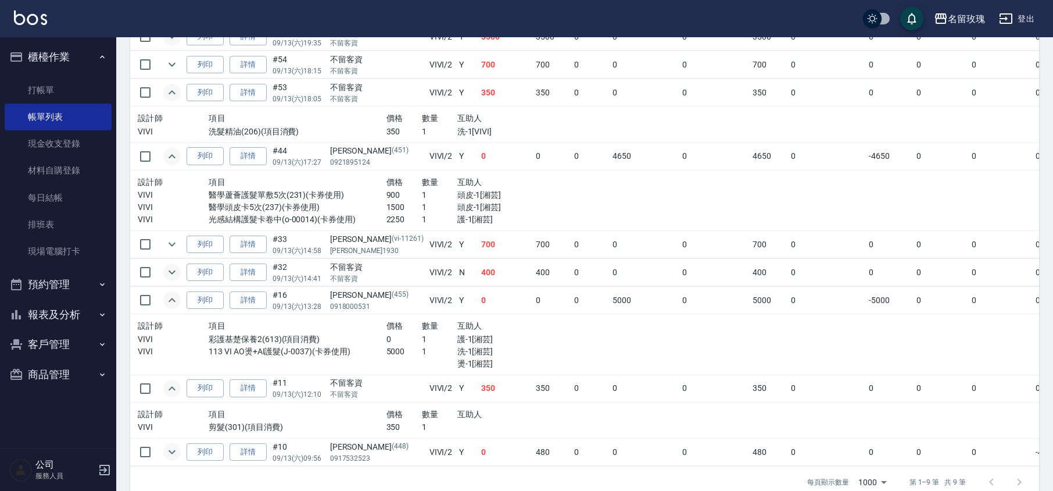
click at [167, 281] on button "expand row" at bounding box center [171, 271] width 17 height 17
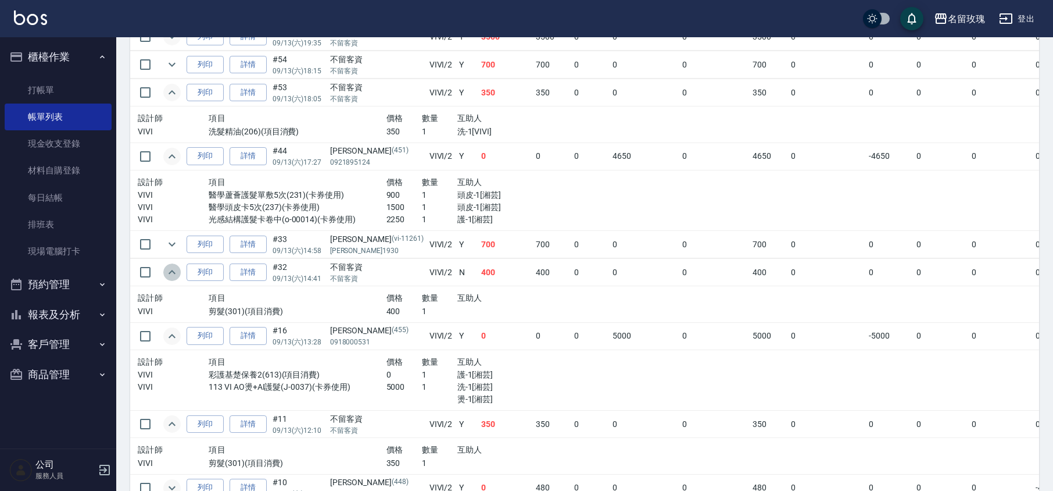
click at [168, 281] on button "expand row" at bounding box center [171, 271] width 17 height 17
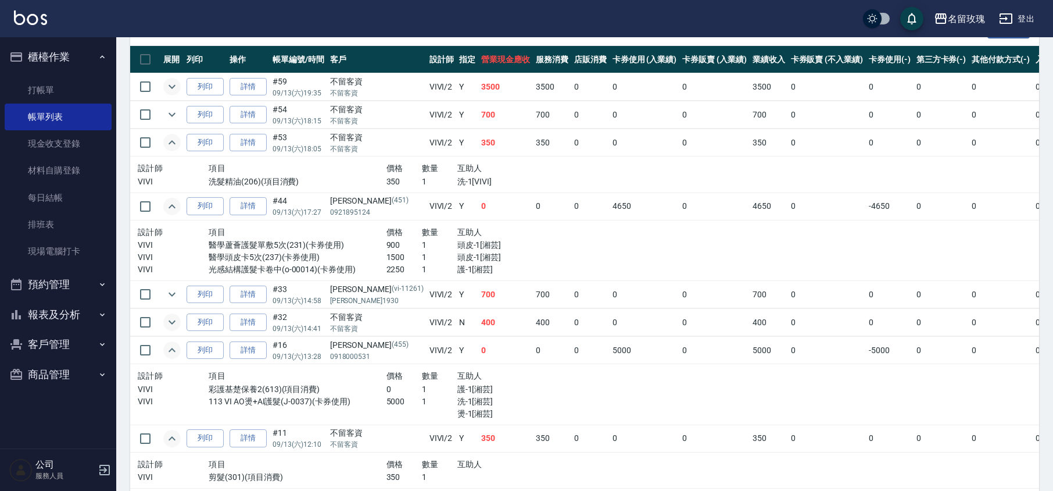
scroll to position [249, 0]
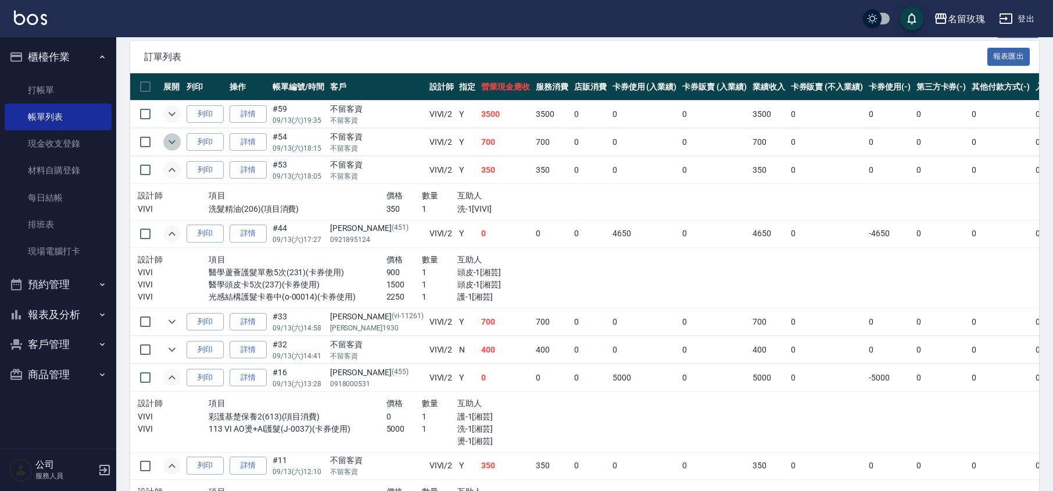
click at [173, 147] on icon "expand row" at bounding box center [172, 142] width 14 height 14
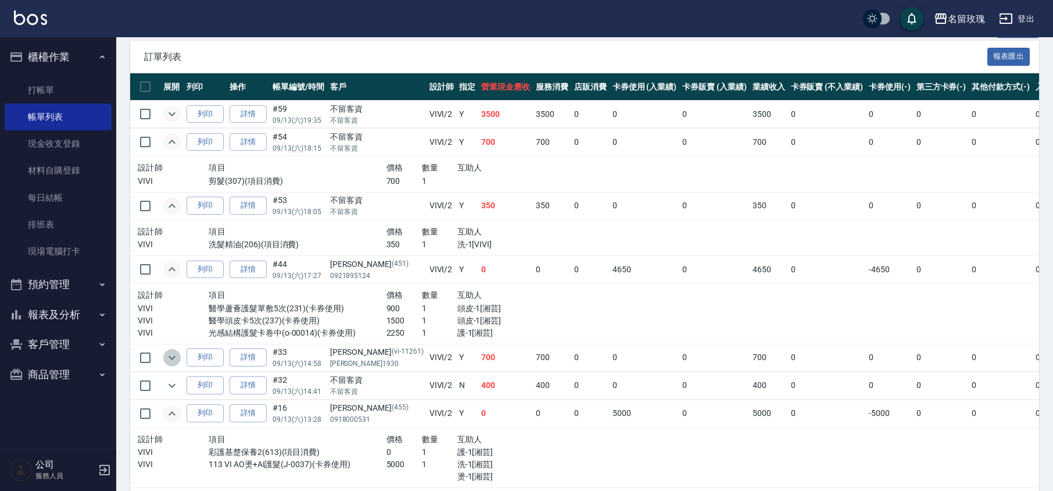
click at [176, 360] on icon "expand row" at bounding box center [172, 357] width 14 height 14
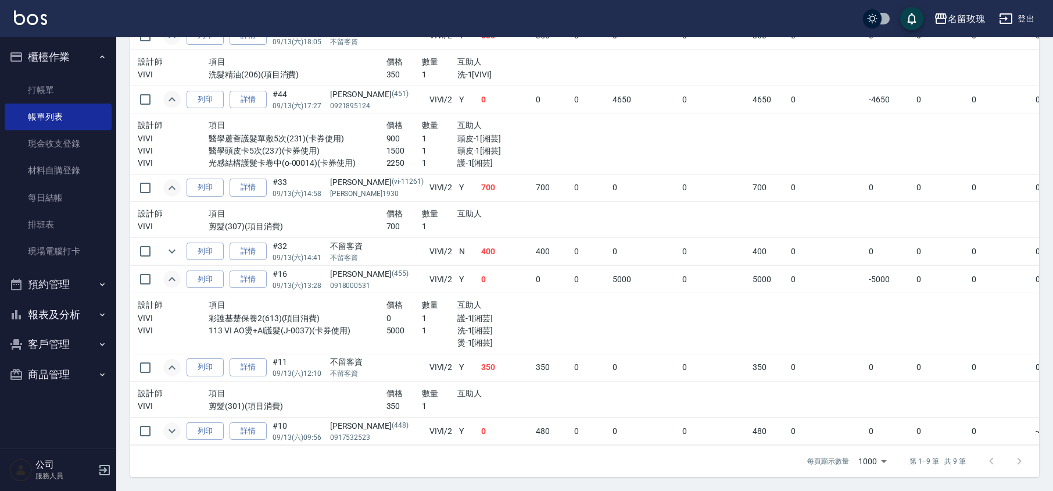
scroll to position [435, 0]
click at [173, 244] on icon "expand row" at bounding box center [172, 251] width 14 height 14
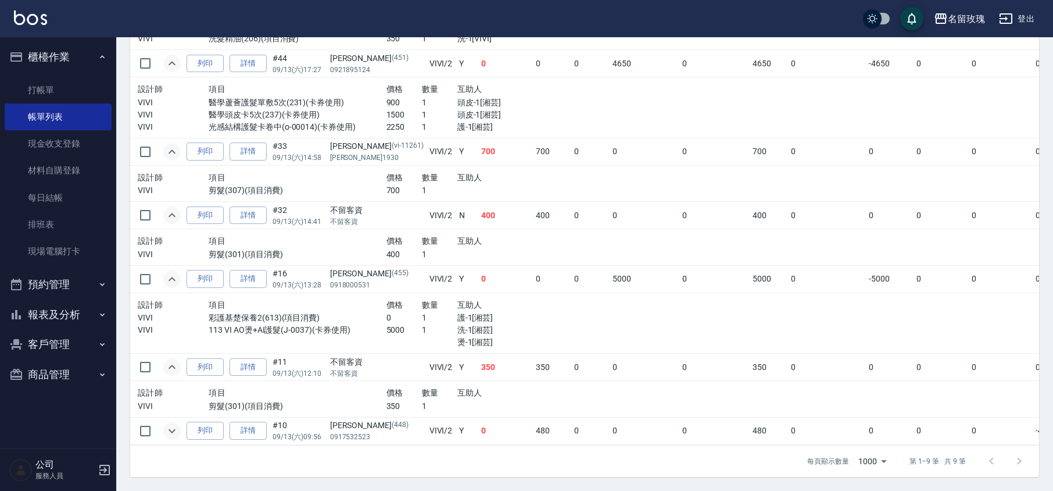
scroll to position [470, 0]
click at [173, 424] on icon "expand row" at bounding box center [172, 431] width 14 height 14
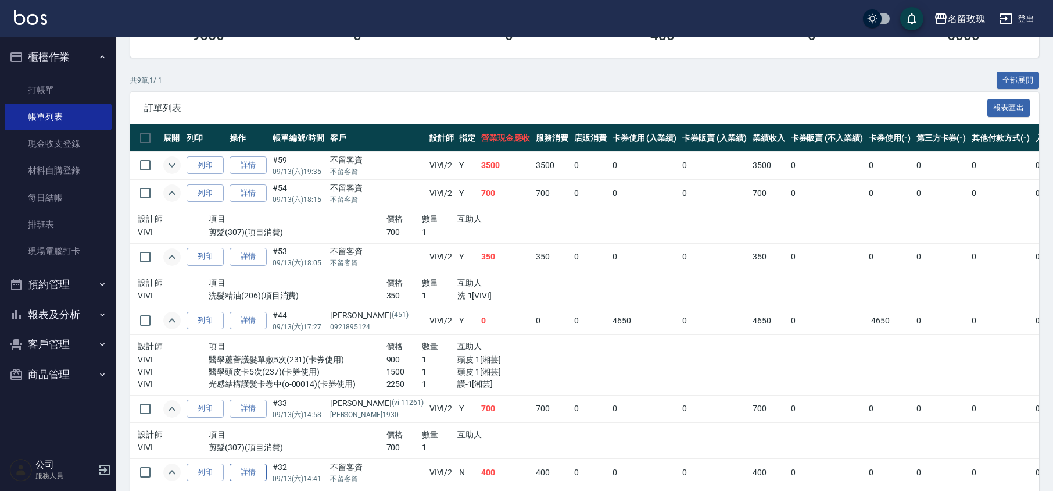
scroll to position [160, 0]
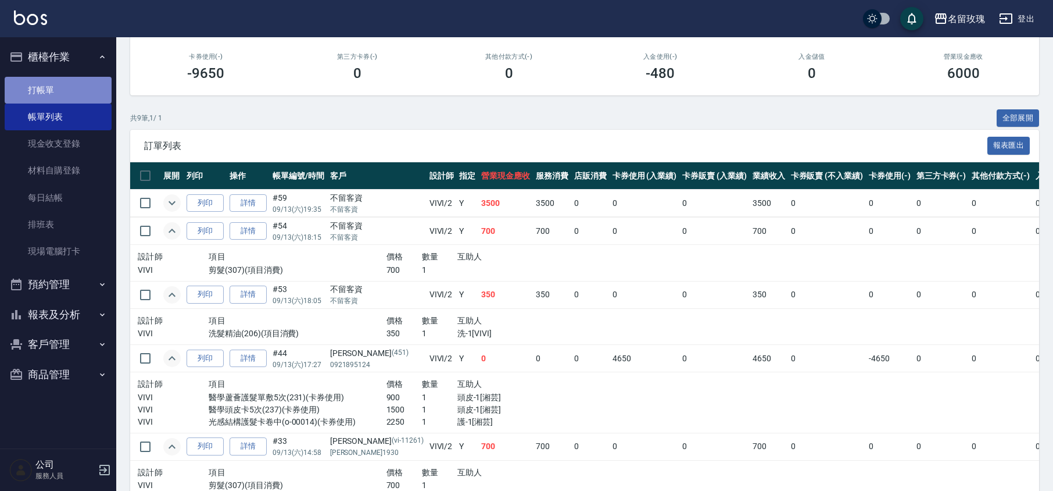
click at [56, 90] on link "打帳單" at bounding box center [58, 90] width 107 height 27
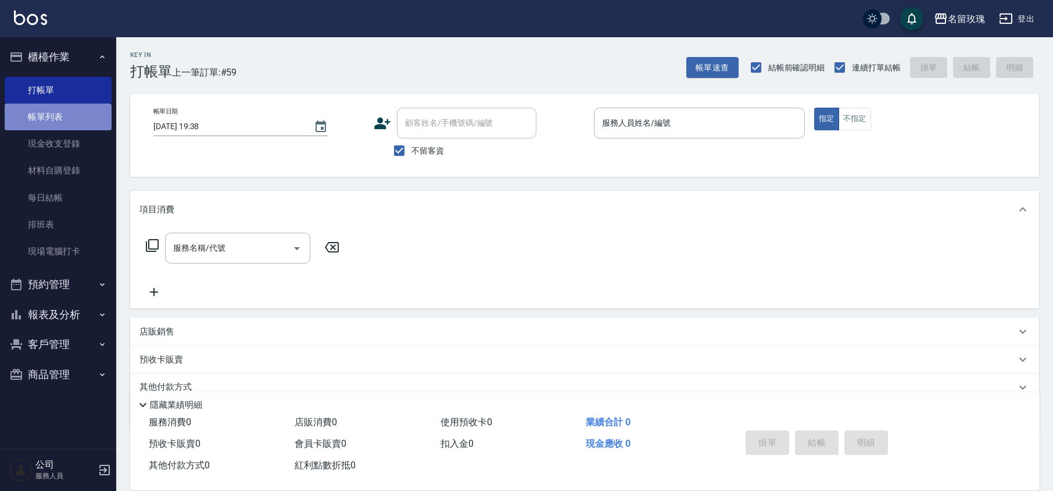
click at [42, 112] on link "帳單列表" at bounding box center [58, 116] width 107 height 27
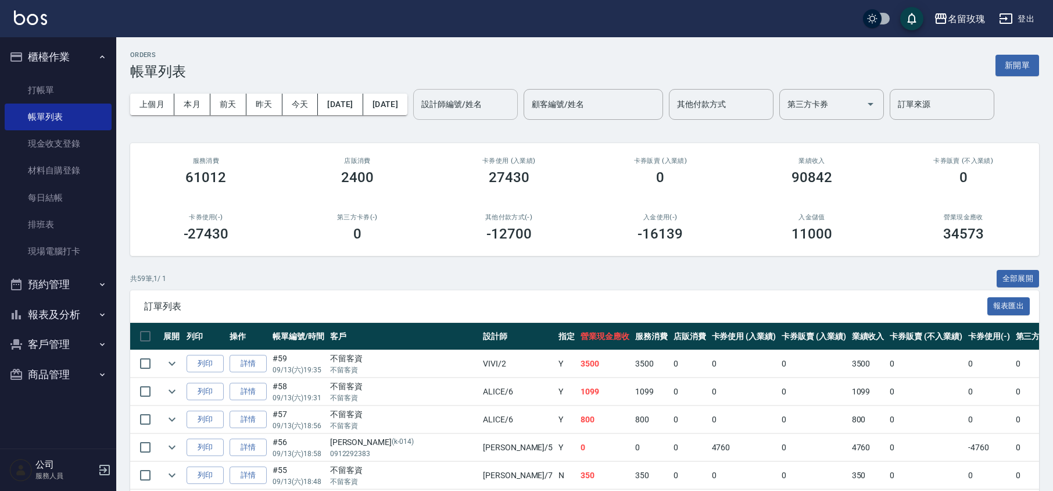
click at [493, 101] on input "設計師編號/姓名" at bounding box center [465, 104] width 94 height 20
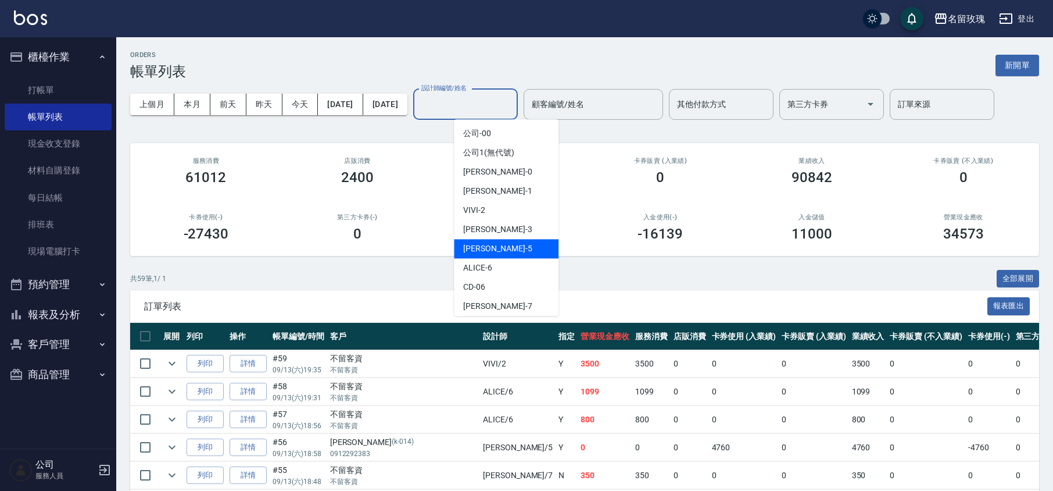
click at [517, 246] on div "[PERSON_NAME] -5" at bounding box center [506, 248] width 105 height 19
type input "[PERSON_NAME]-5"
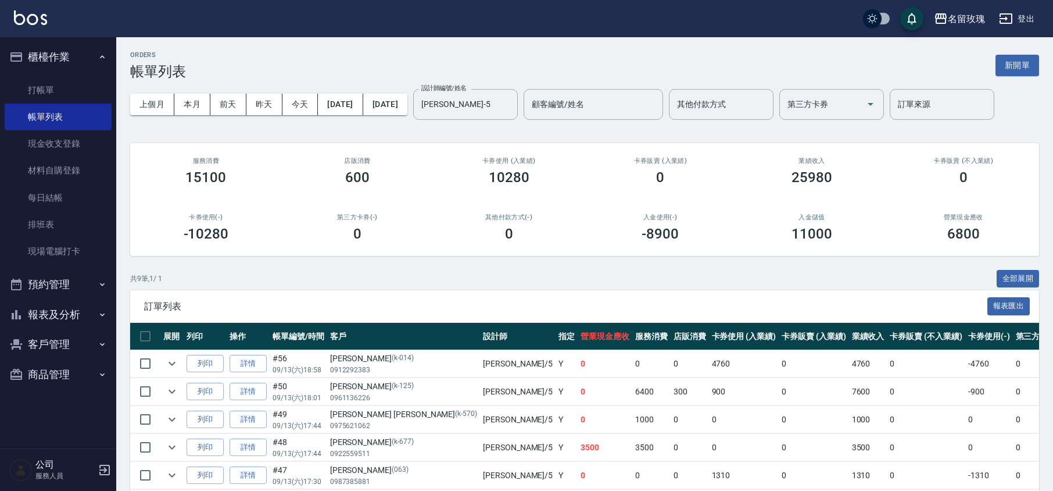
click at [428, 62] on div "ORDERS 帳單列表 新開單" at bounding box center [584, 65] width 909 height 28
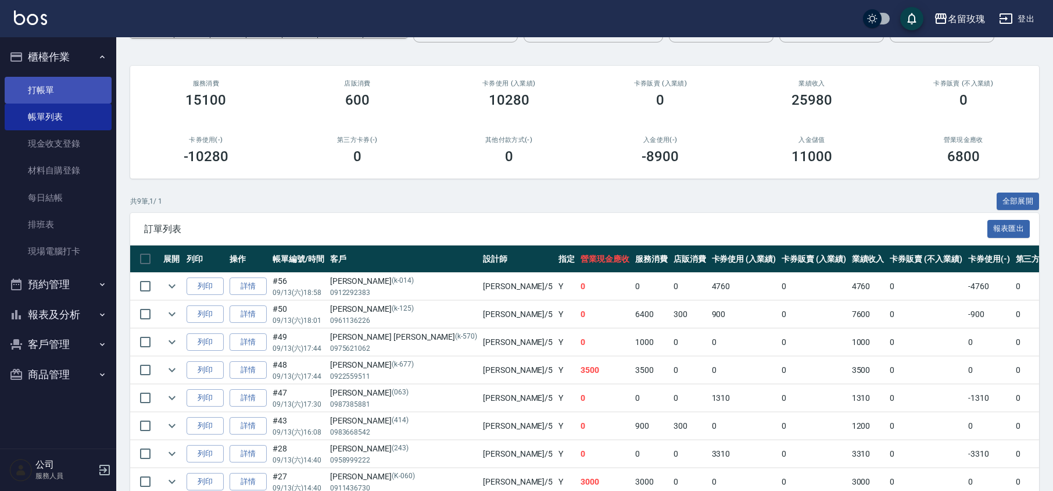
click at [15, 81] on link "打帳單" at bounding box center [58, 90] width 107 height 27
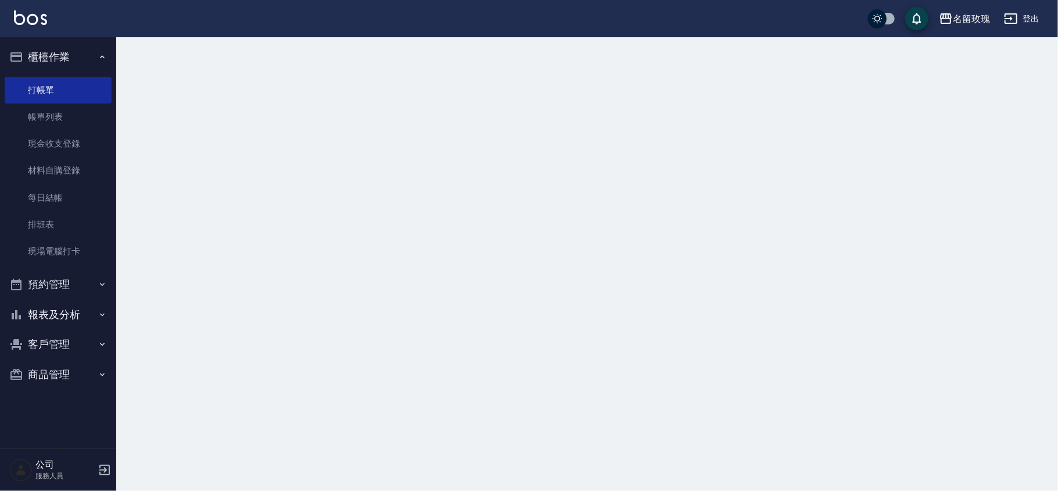
click at [41, 49] on button "櫃檯作業" at bounding box center [58, 57] width 107 height 30
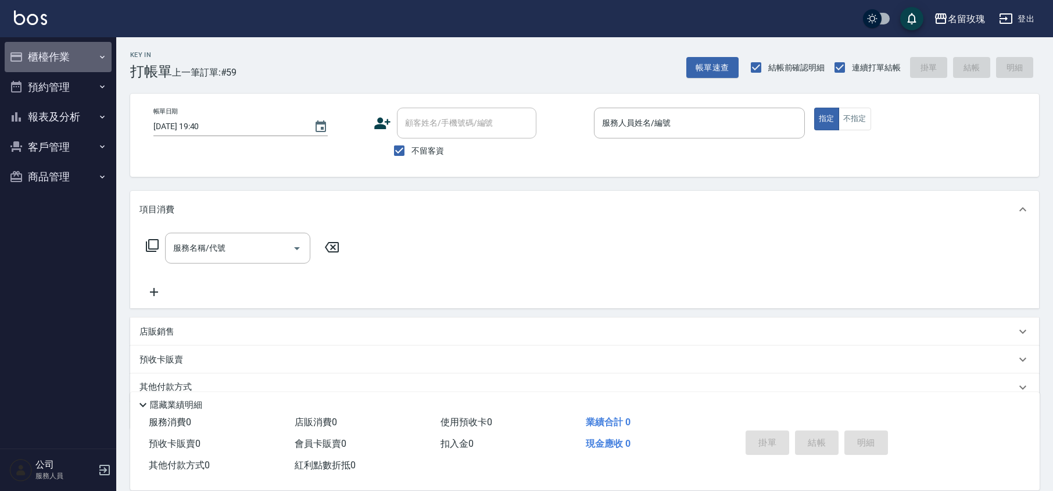
click at [60, 63] on button "櫃檯作業" at bounding box center [58, 57] width 107 height 30
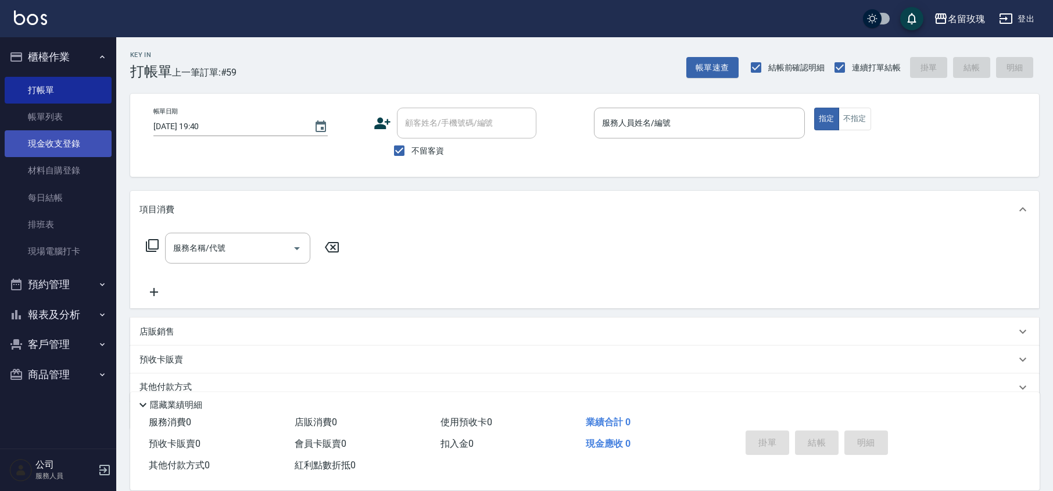
click at [91, 135] on link "現金收支登錄" at bounding box center [58, 143] width 107 height 27
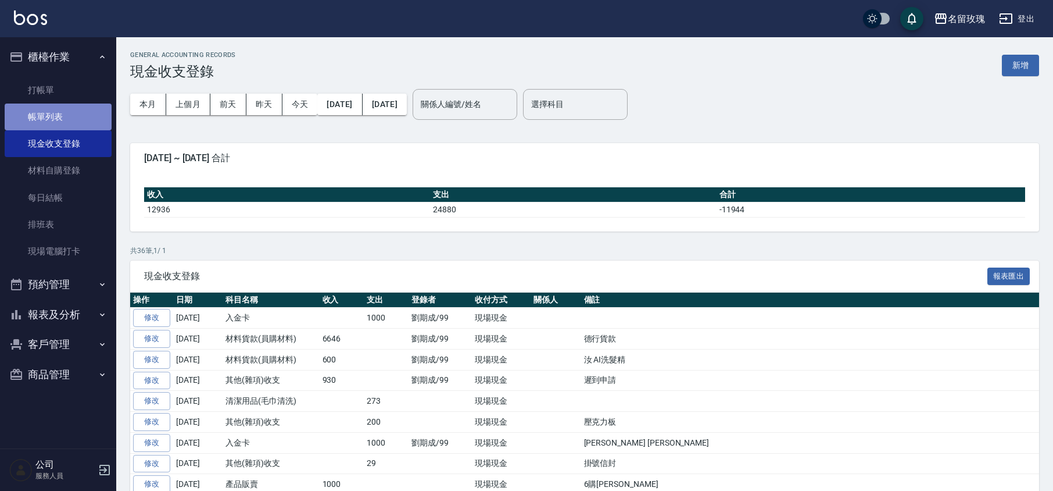
click at [56, 114] on link "帳單列表" at bounding box center [58, 116] width 107 height 27
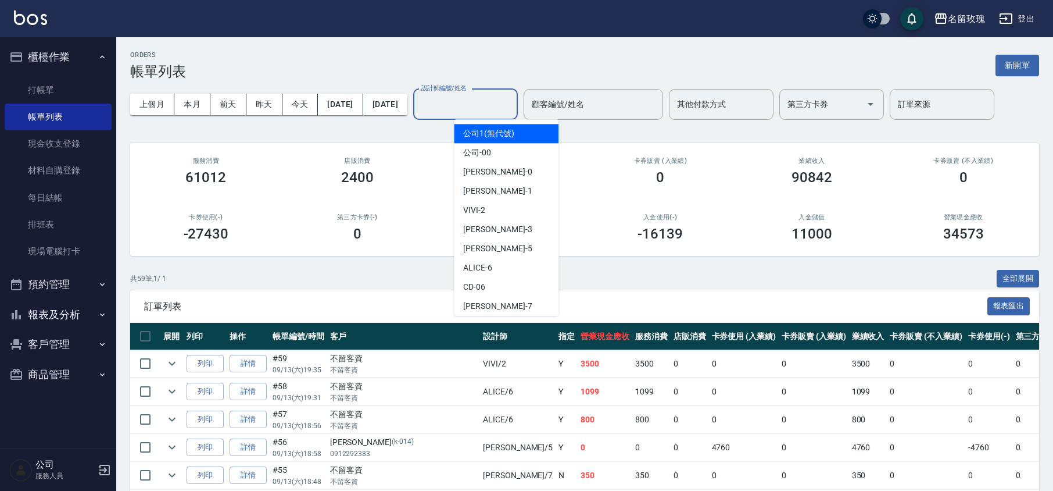
click at [495, 103] on input "設計師編號/姓名" at bounding box center [465, 104] width 94 height 20
click at [508, 214] on div "VIVI -2" at bounding box center [506, 210] width 105 height 19
type input "VIVI-2"
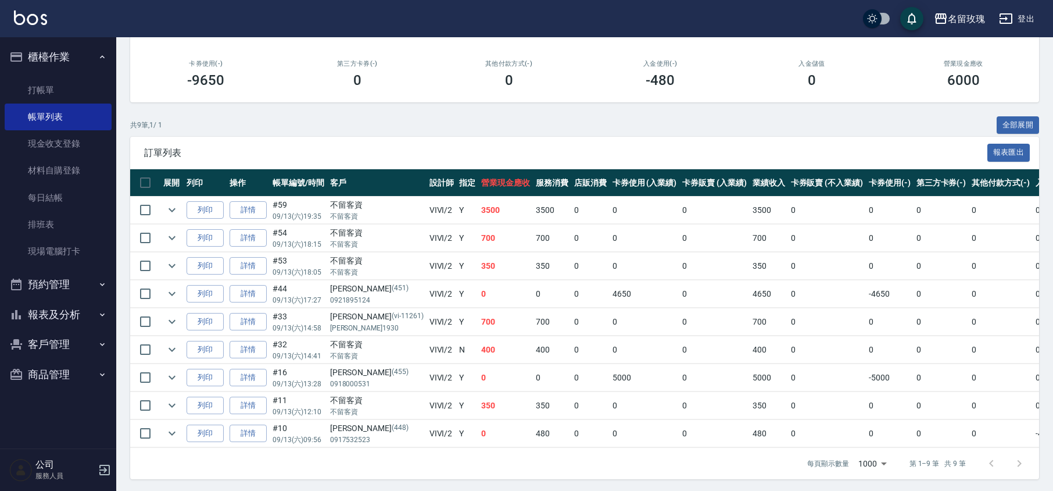
scroll to position [171, 0]
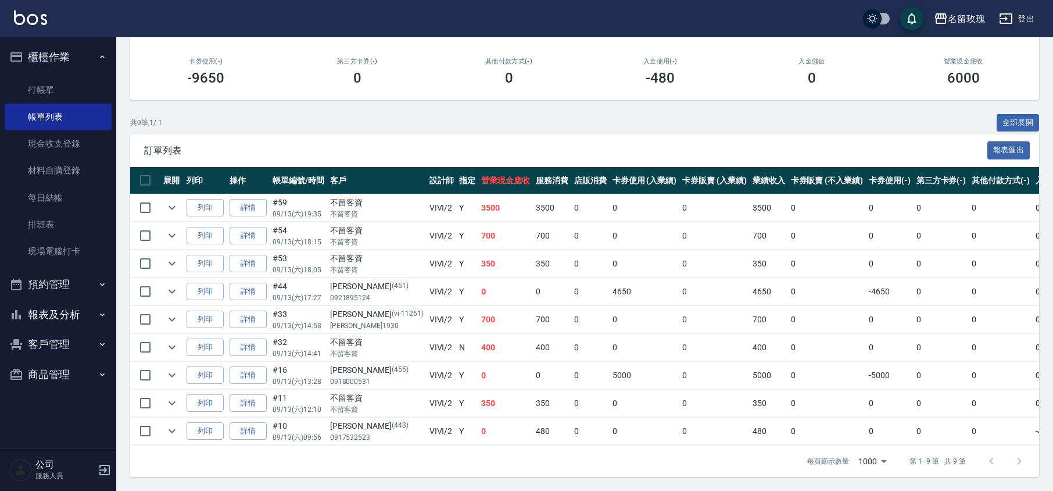
drag, startPoint x: 959, startPoint y: 432, endPoint x: 1000, endPoint y: 431, distance: 40.7
click at [1000, 431] on tbody "列印 詳情 #59 09/13 (六) 19:35 不留客資 不留客資 VIVI /2 Y 3500 3500 0 0 0 3500 0 0 0 0 0 列印…" at bounding box center [635, 319] width 1010 height 251
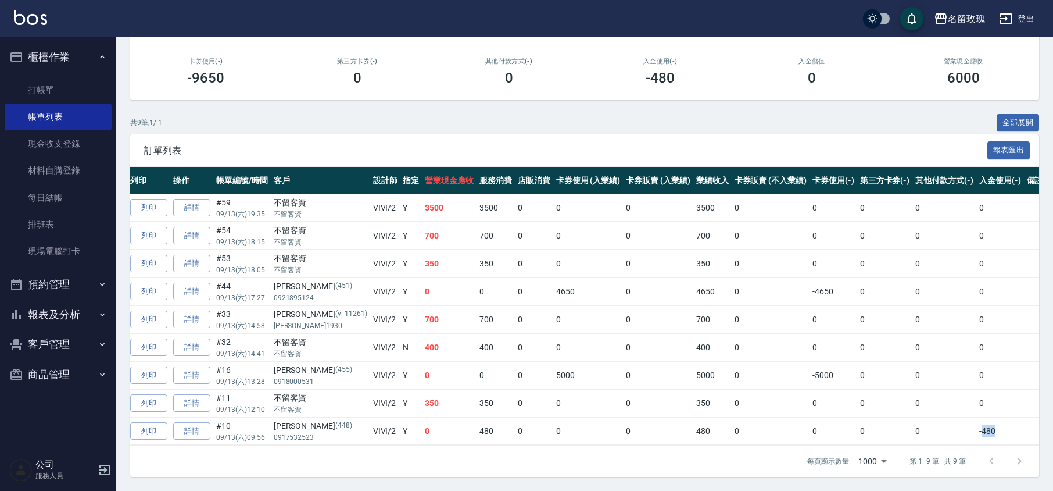
scroll to position [0, 62]
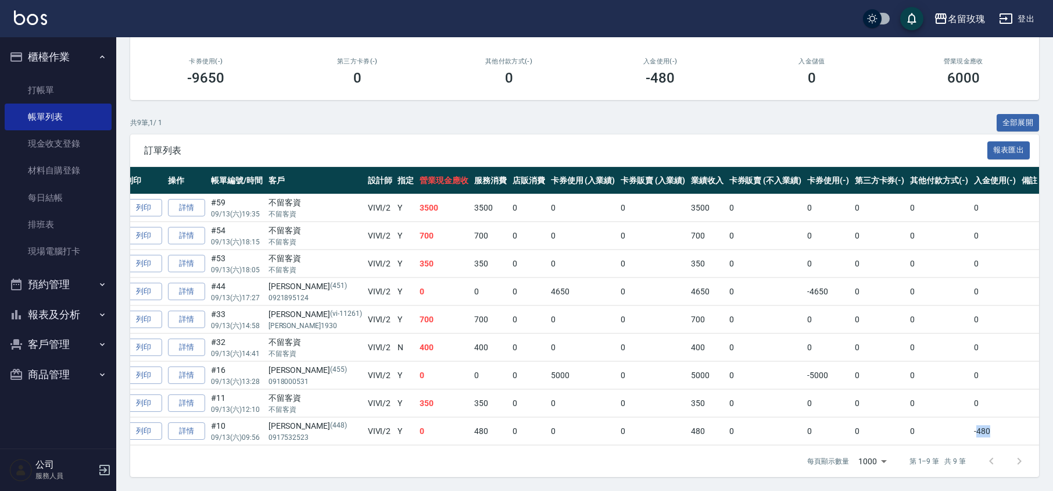
click at [1019, 417] on td at bounding box center [1030, 430] width 22 height 27
click at [45, 90] on link "打帳單" at bounding box center [58, 90] width 107 height 27
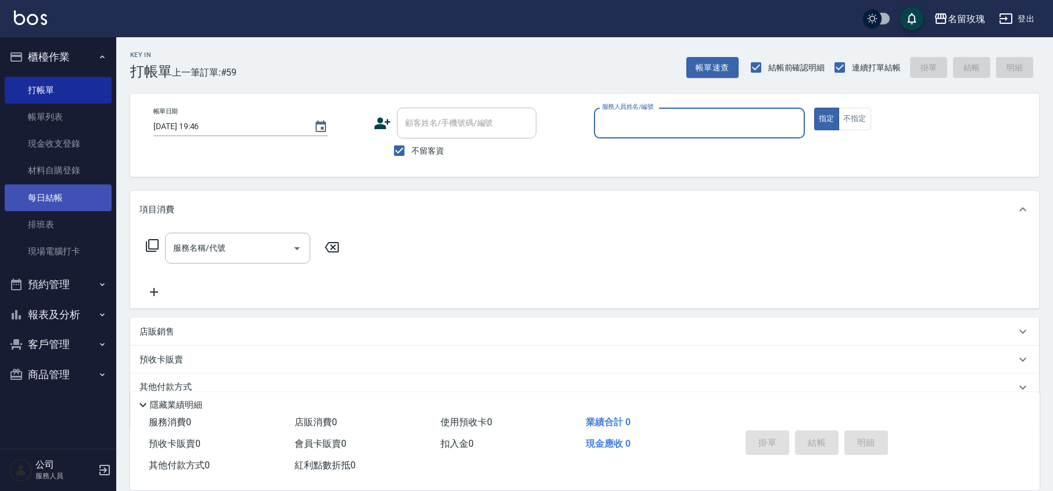
click at [65, 199] on link "每日結帳" at bounding box center [58, 197] width 107 height 27
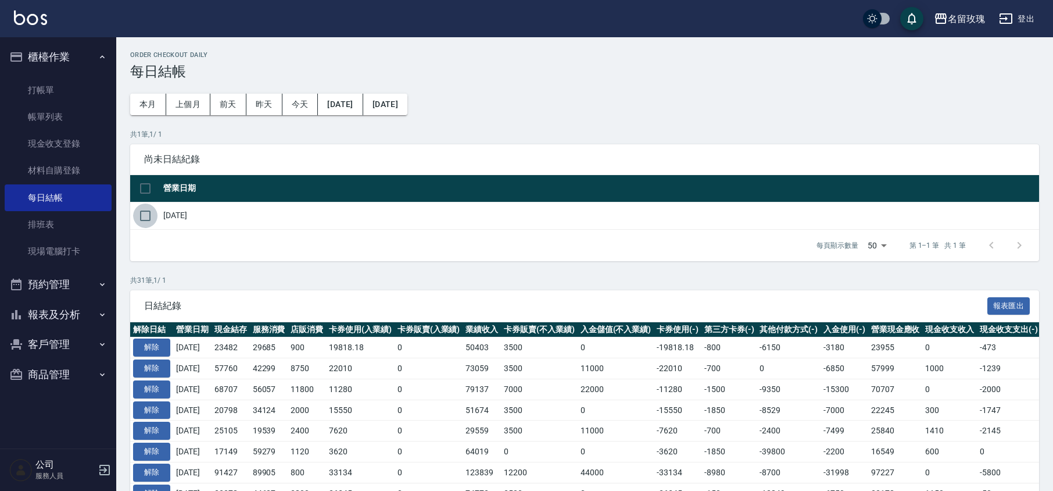
click at [145, 209] on input "checkbox" at bounding box center [145, 215] width 24 height 24
checkbox input "true"
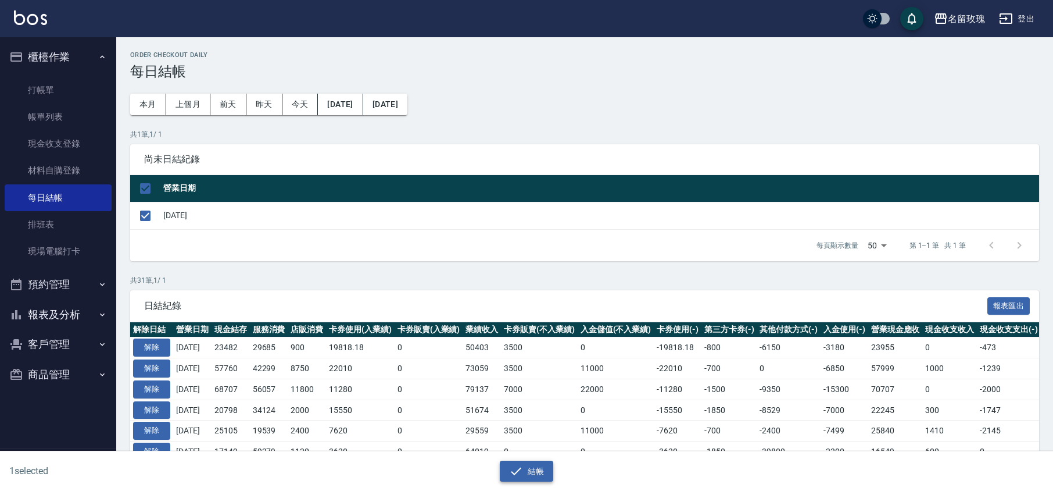
click at [535, 466] on button "結帳" at bounding box center [527, 471] width 54 height 22
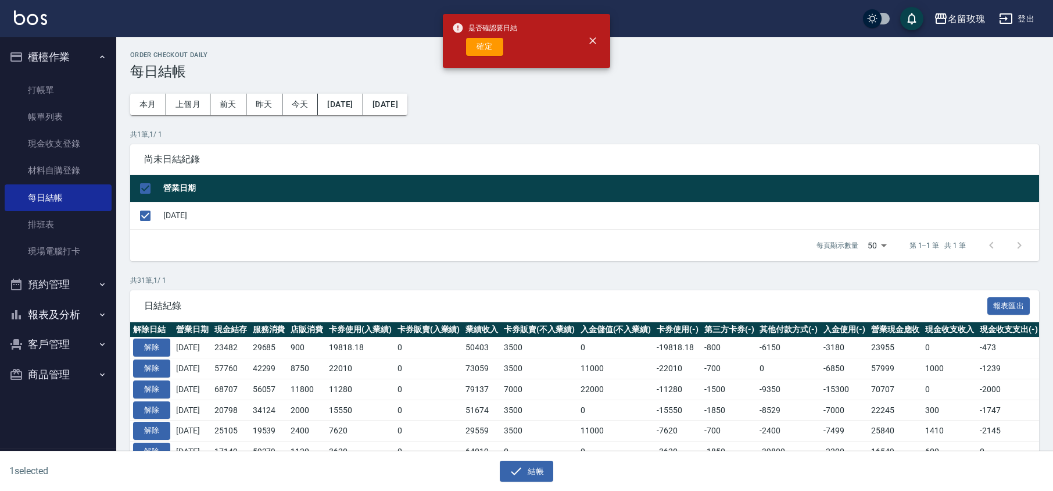
click at [493, 56] on div "是否確認要日結 確定" at bounding box center [484, 40] width 65 height 47
click at [489, 45] on button "確定" at bounding box center [484, 47] width 37 height 18
checkbox input "false"
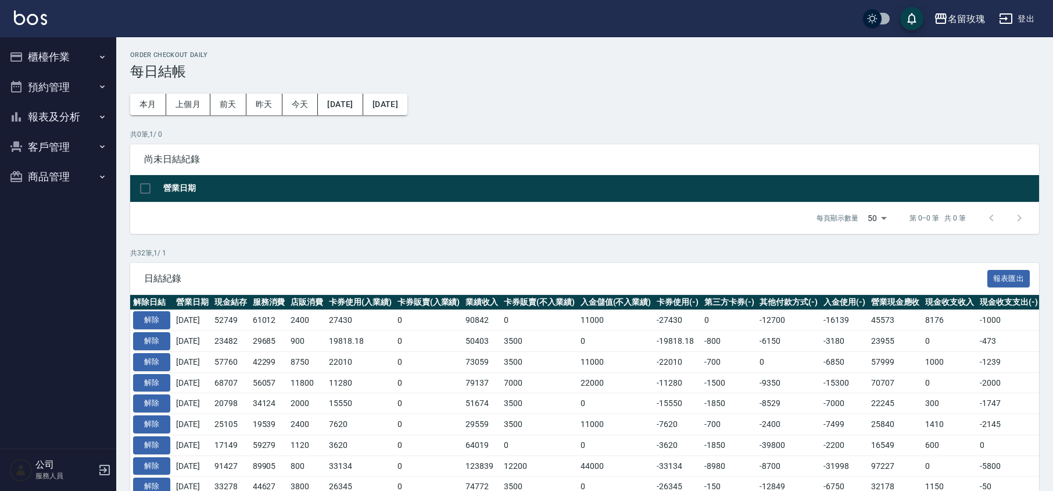
click at [38, 48] on button "櫃檯作業" at bounding box center [58, 57] width 107 height 30
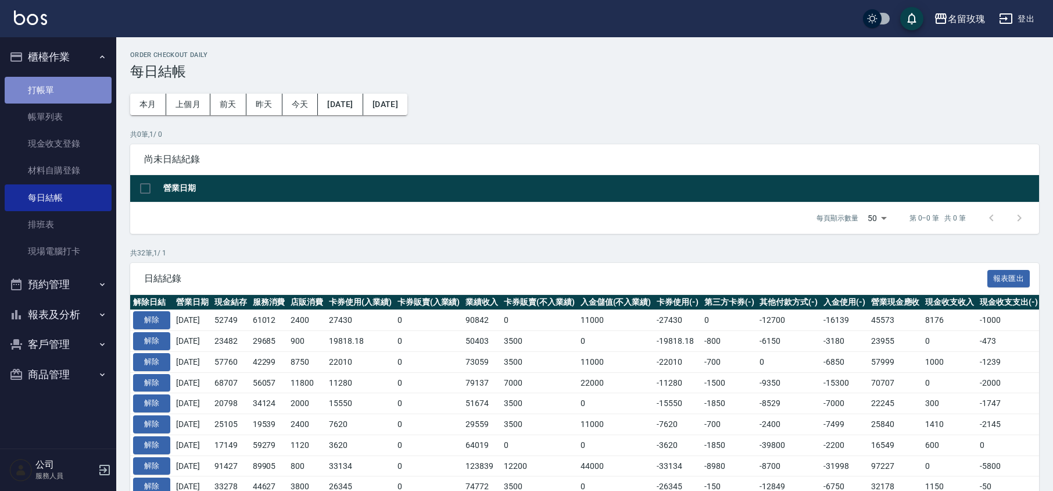
click at [50, 90] on link "打帳單" at bounding box center [58, 90] width 107 height 27
